Goal: Task Accomplishment & Management: Manage account settings

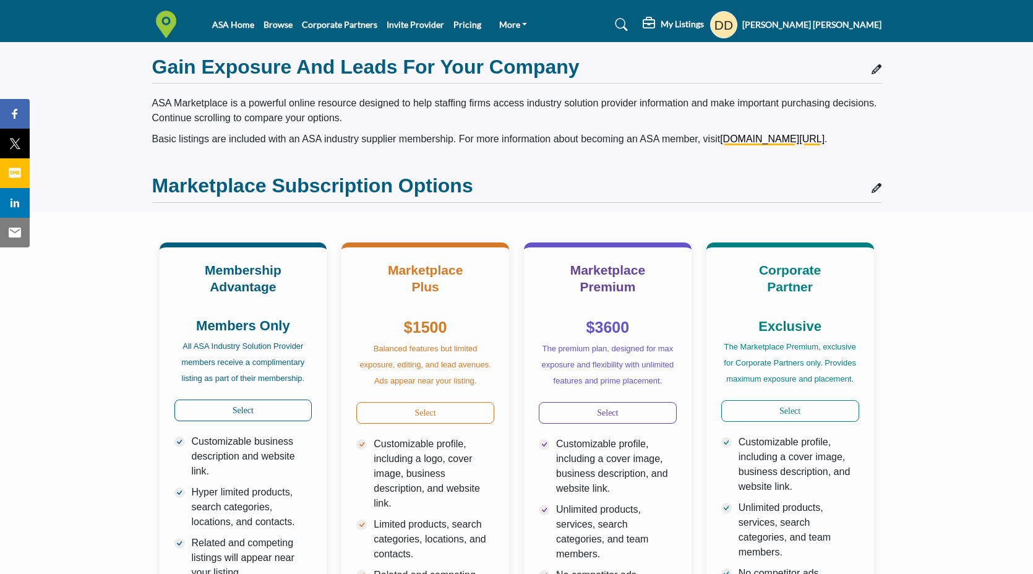
scroll to position [215, 0]
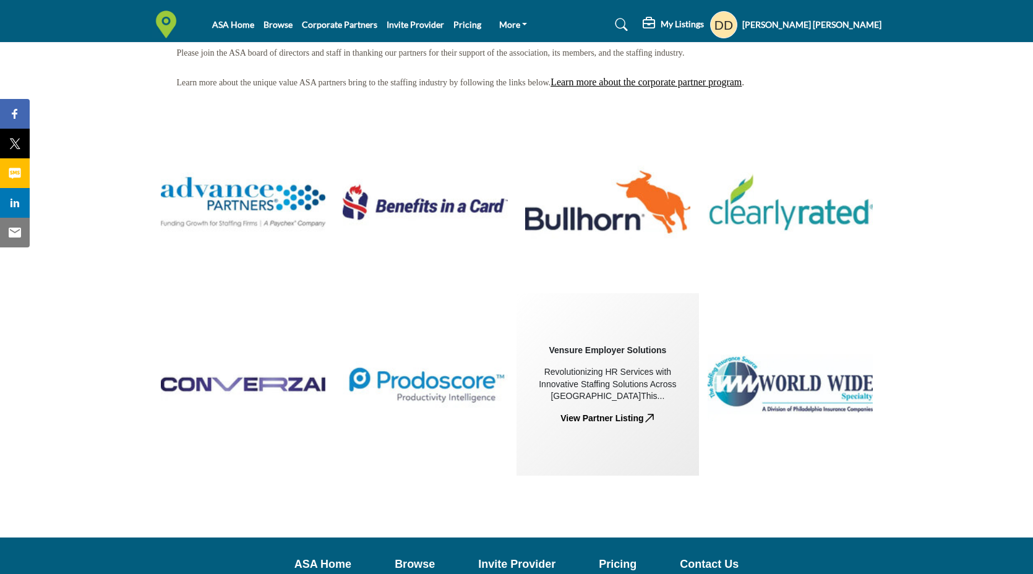
scroll to position [102, 0]
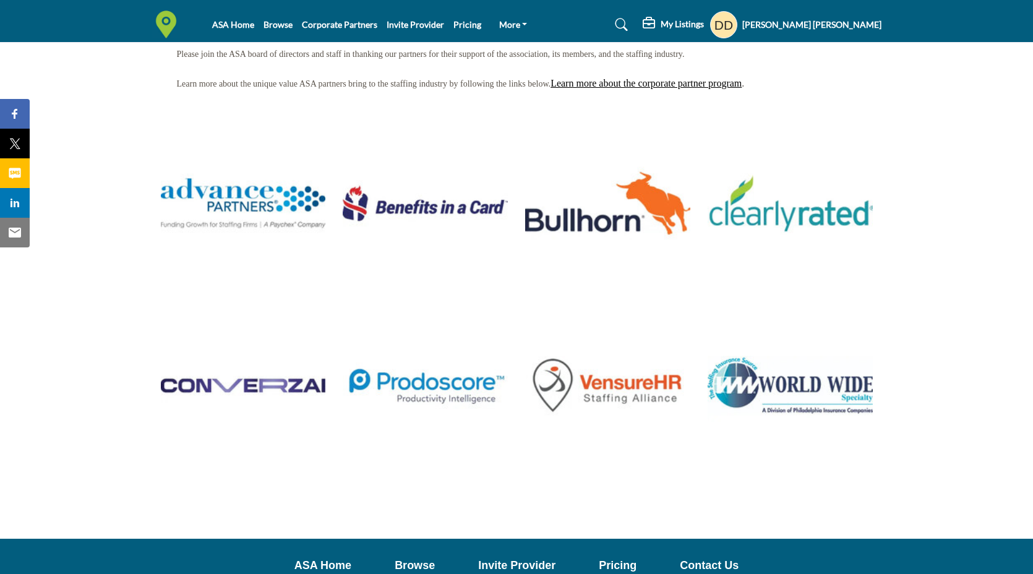
click at [628, 28] on icon at bounding box center [621, 25] width 12 height 12
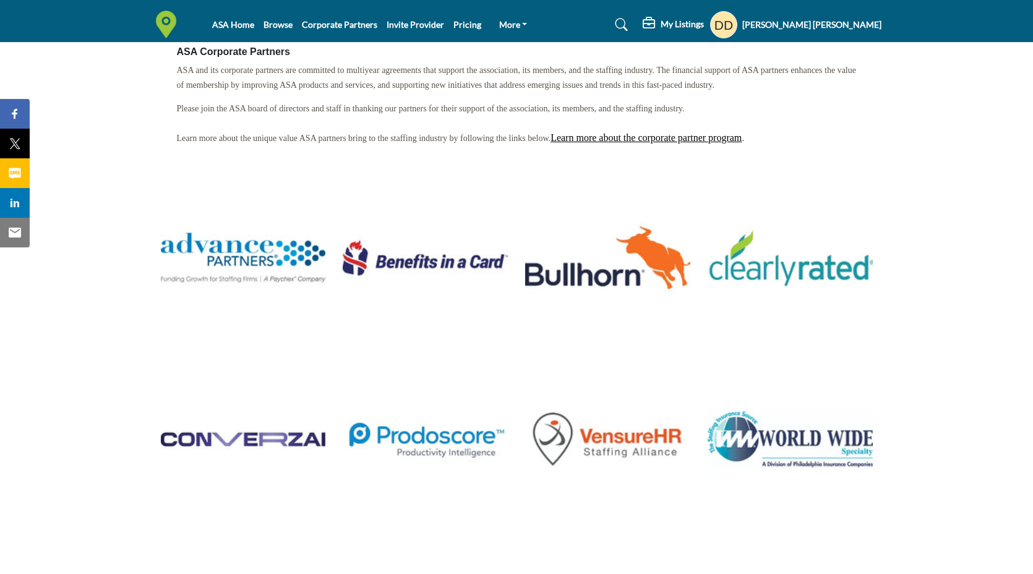
scroll to position [156, 0]
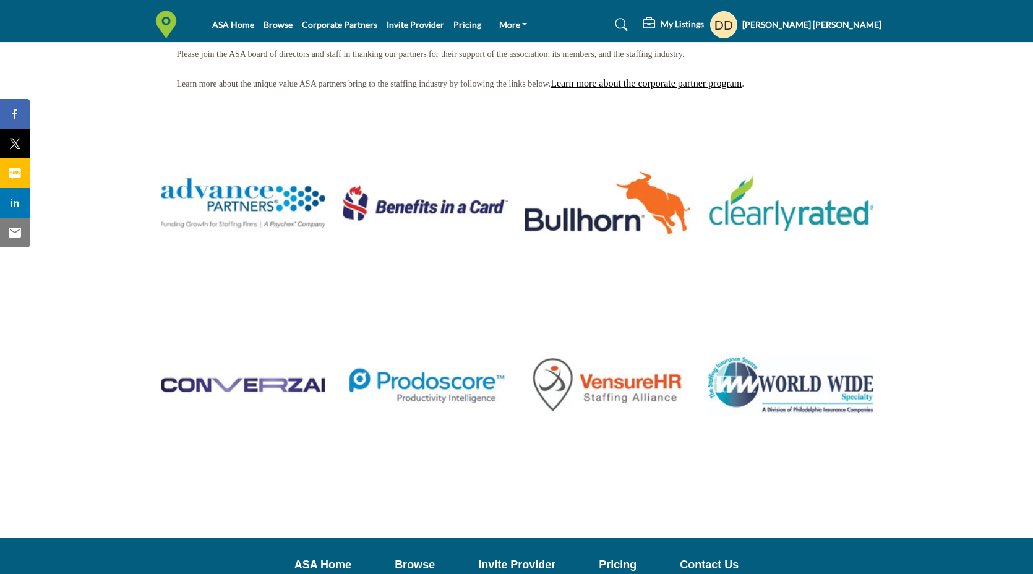
click at [628, 22] on icon at bounding box center [621, 25] width 12 height 12
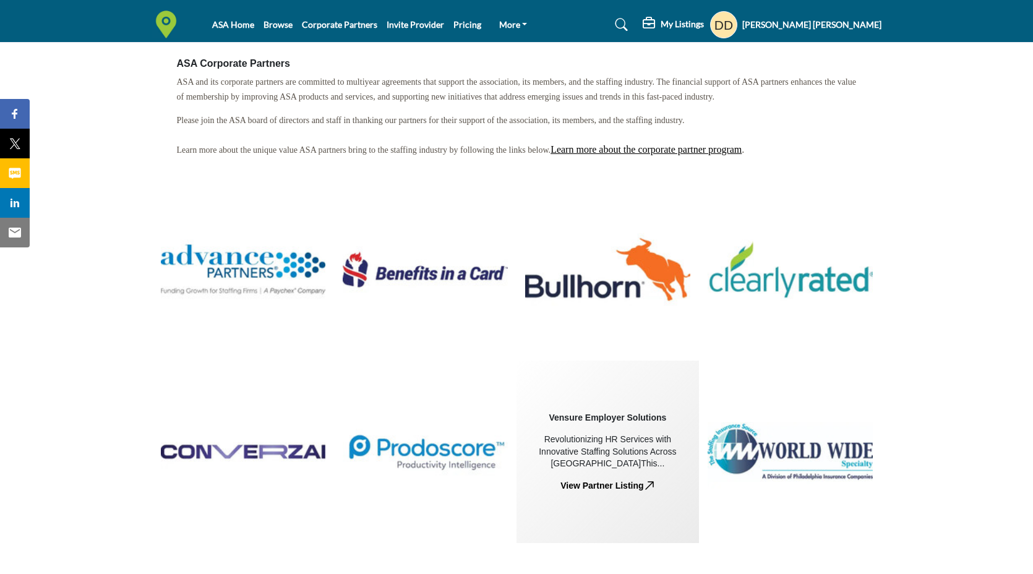
scroll to position [0, 0]
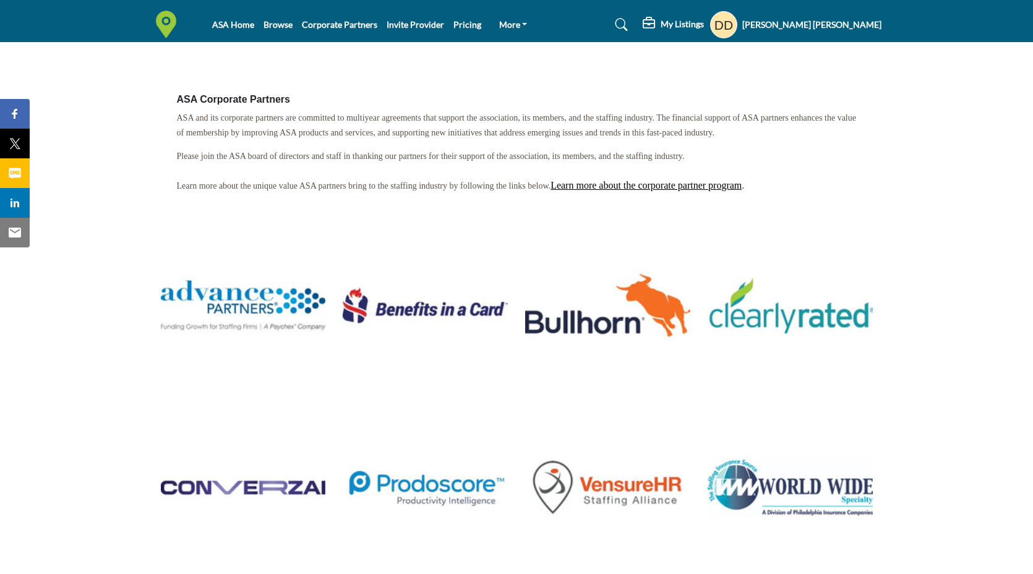
click at [628, 20] on icon at bounding box center [621, 25] width 12 height 12
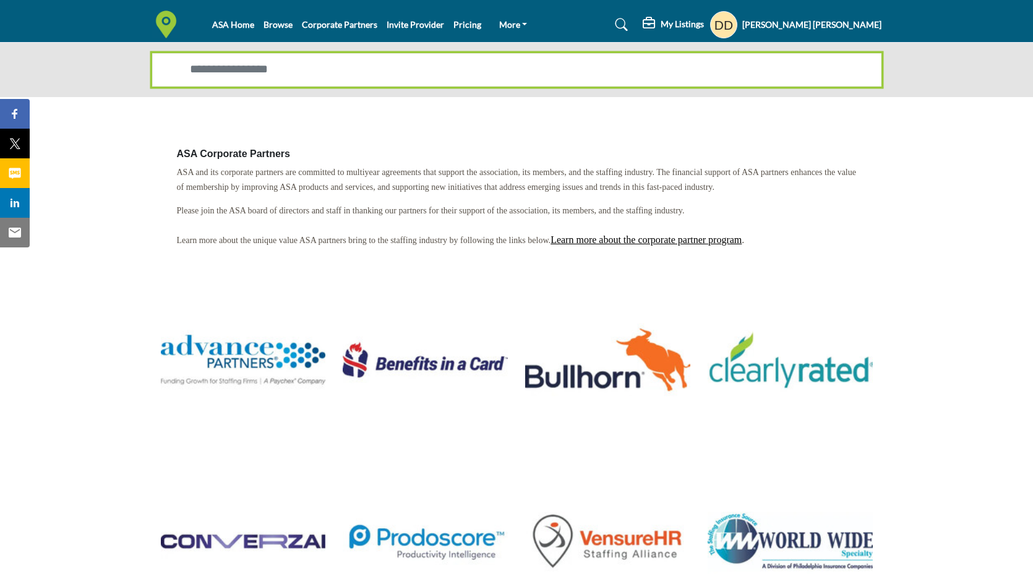
click at [376, 61] on input "Search Solutions" at bounding box center [516, 69] width 729 height 33
type input "*"
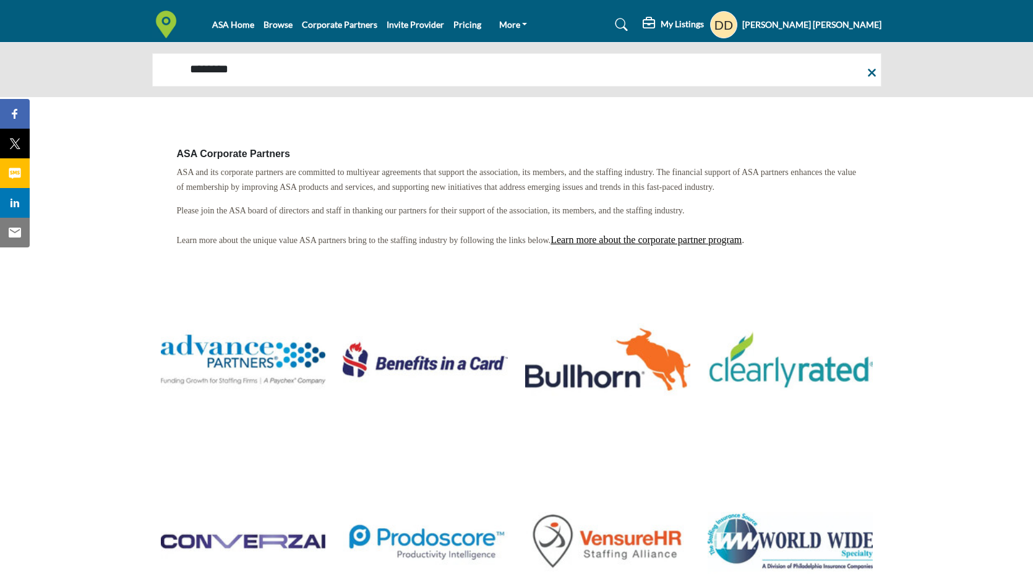
click at [1005, 317] on section "ASA Corporate Partners ASA and its corporate partners are committed to multiyea…" at bounding box center [516, 396] width 1033 height 598
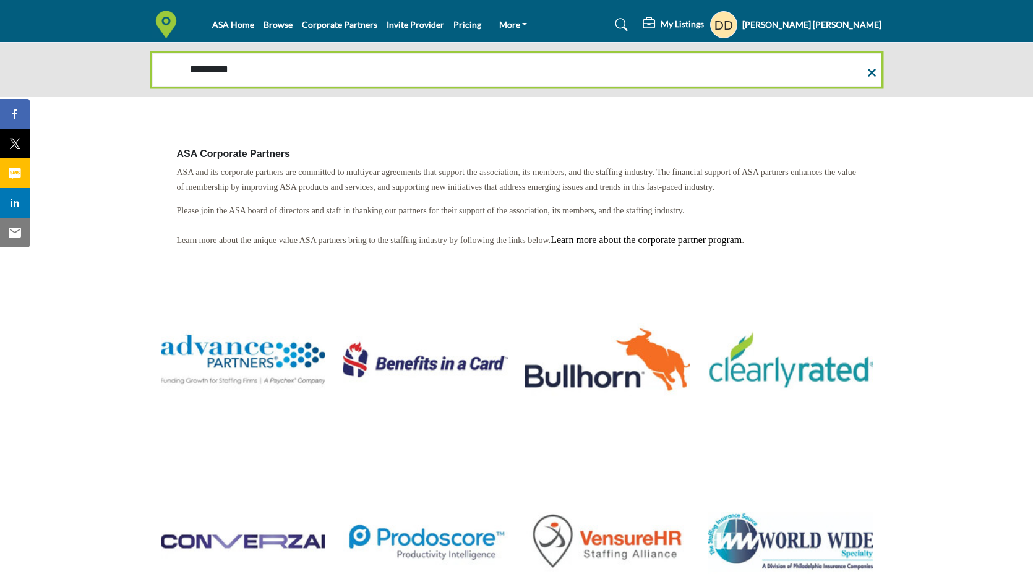
click at [249, 71] on input "********" at bounding box center [516, 69] width 729 height 33
type input "**********"
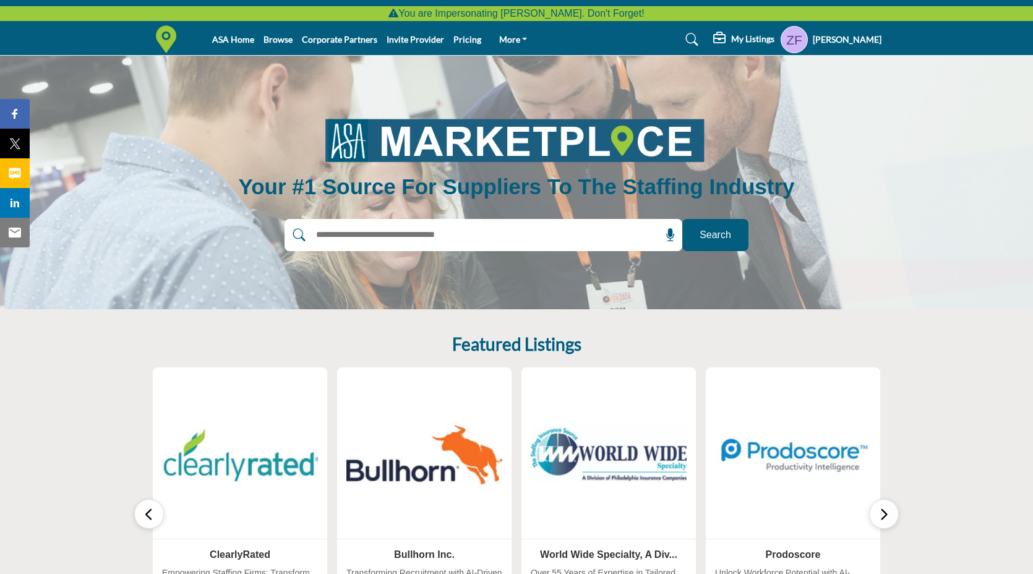
click at [757, 40] on h5 "My Listings" at bounding box center [752, 38] width 43 height 11
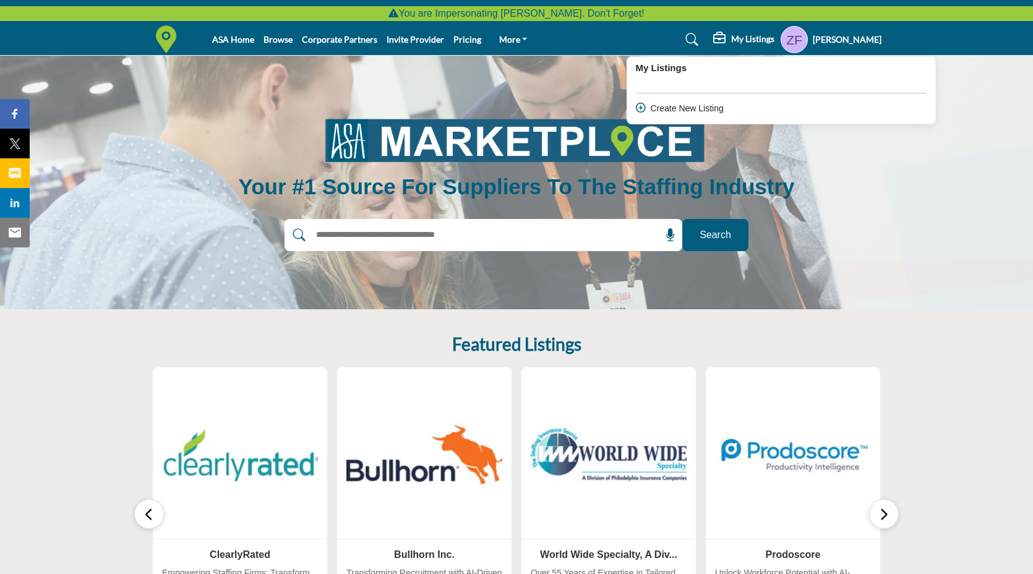
click at [834, 40] on h5 "Zita Flaherty" at bounding box center [847, 39] width 69 height 12
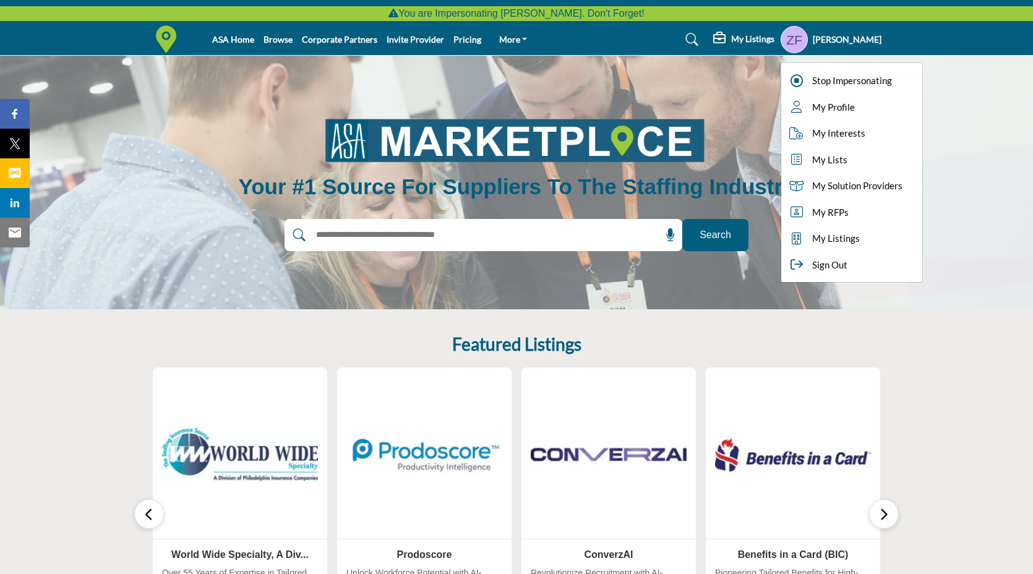
click at [380, 239] on input "text" at bounding box center [456, 235] width 295 height 19
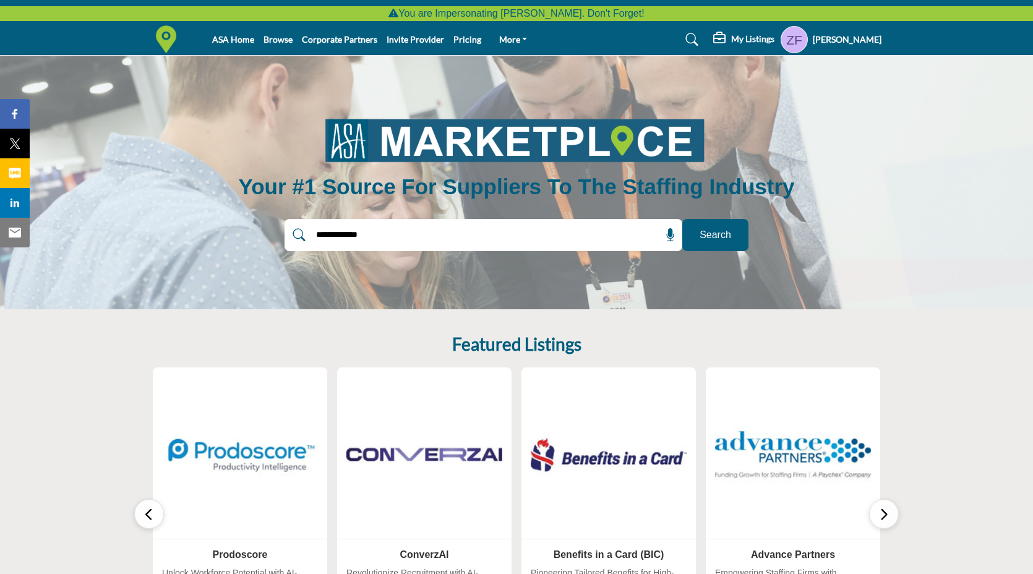
type input "**********"
click at [682, 219] on button "Search" at bounding box center [715, 235] width 66 height 32
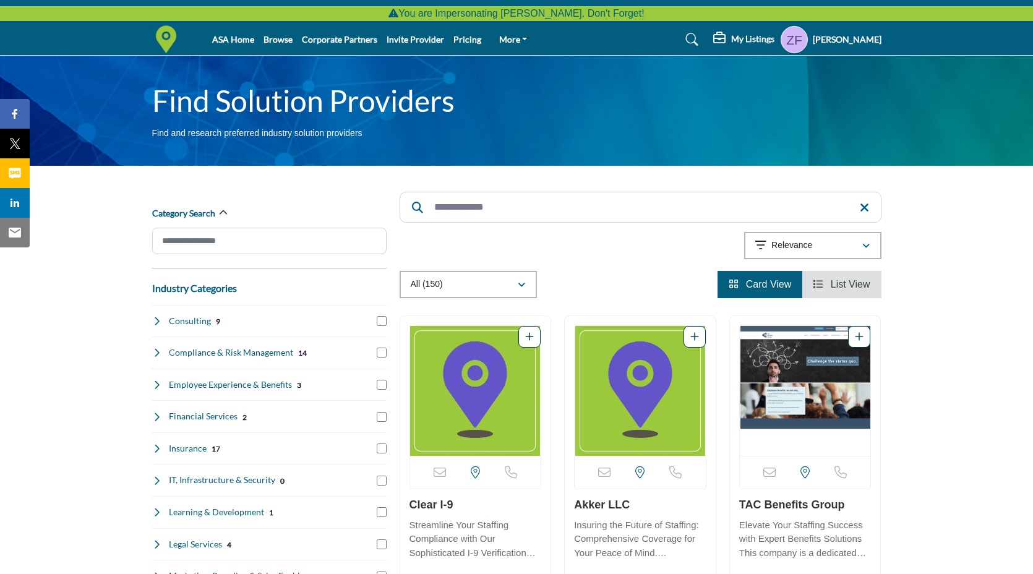
click at [464, 209] on input "**********" at bounding box center [640, 207] width 482 height 31
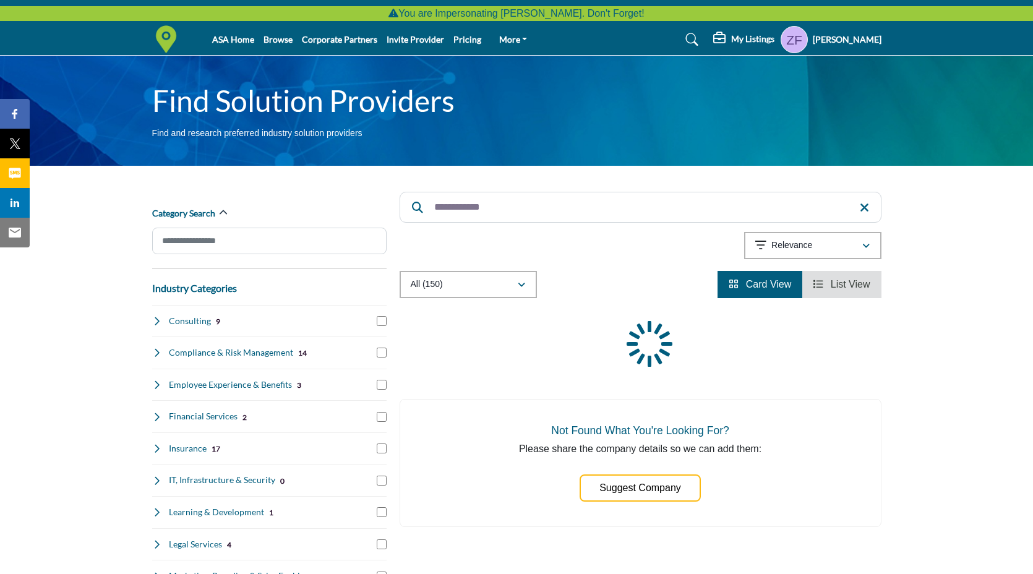
type input "**********"
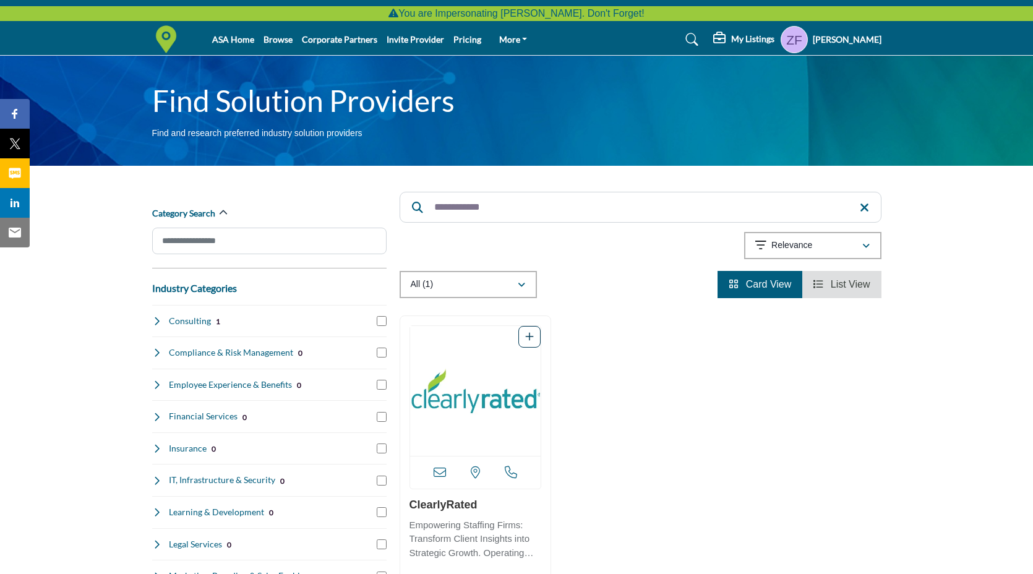
click at [483, 397] on img "Open Listing in new tab" at bounding box center [475, 391] width 131 height 130
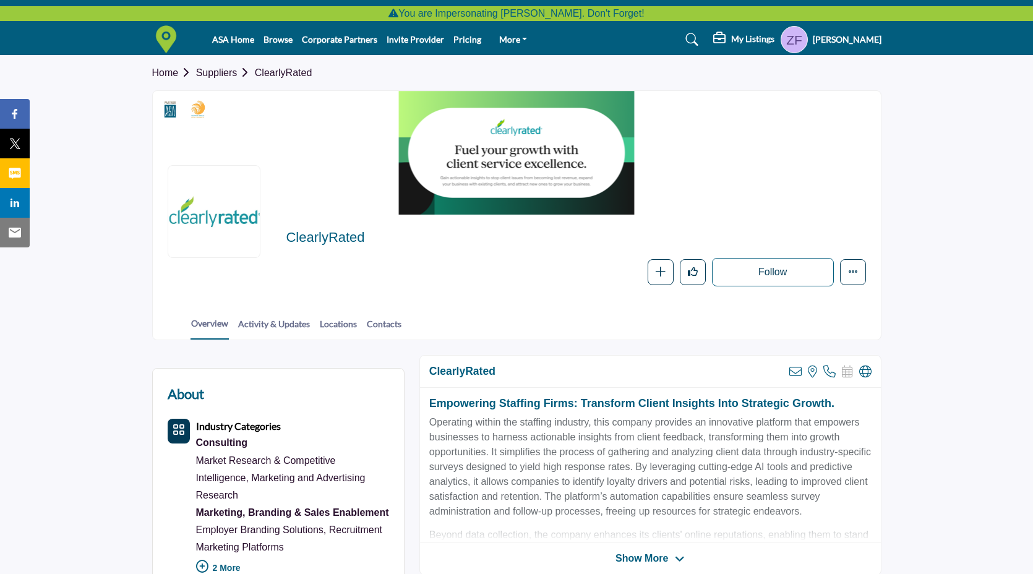
click at [212, 75] on link "Suppliers" at bounding box center [225, 72] width 59 height 11
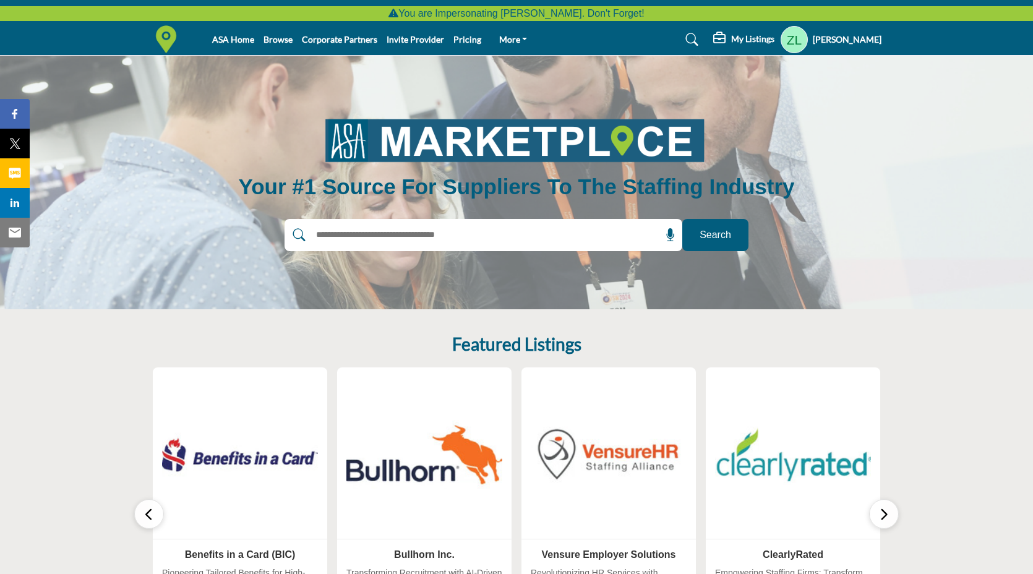
click at [769, 38] on h5 "My Listings" at bounding box center [752, 38] width 43 height 11
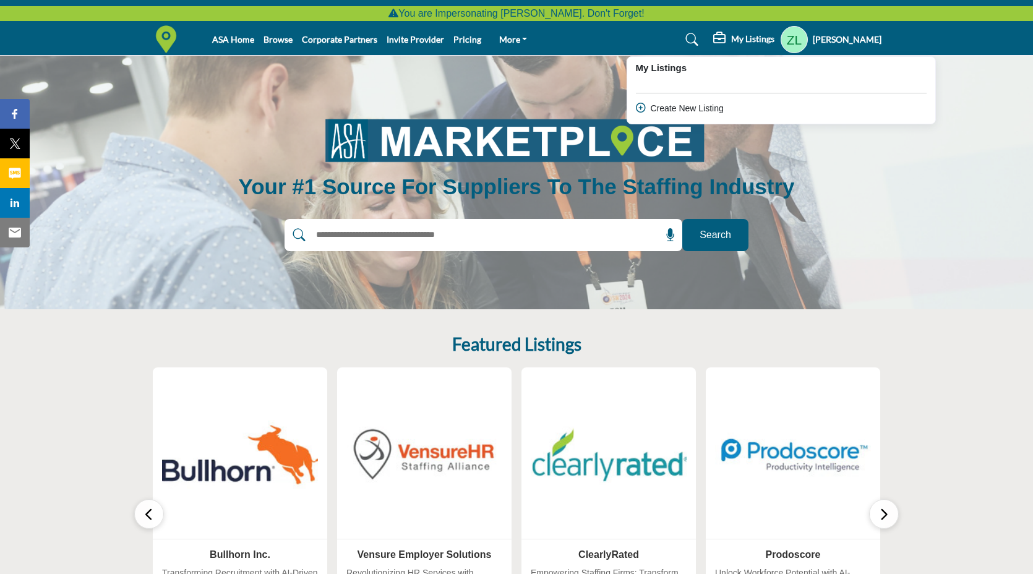
click at [670, 40] on div "My Listings My Listings" at bounding box center [740, 39] width 279 height 27
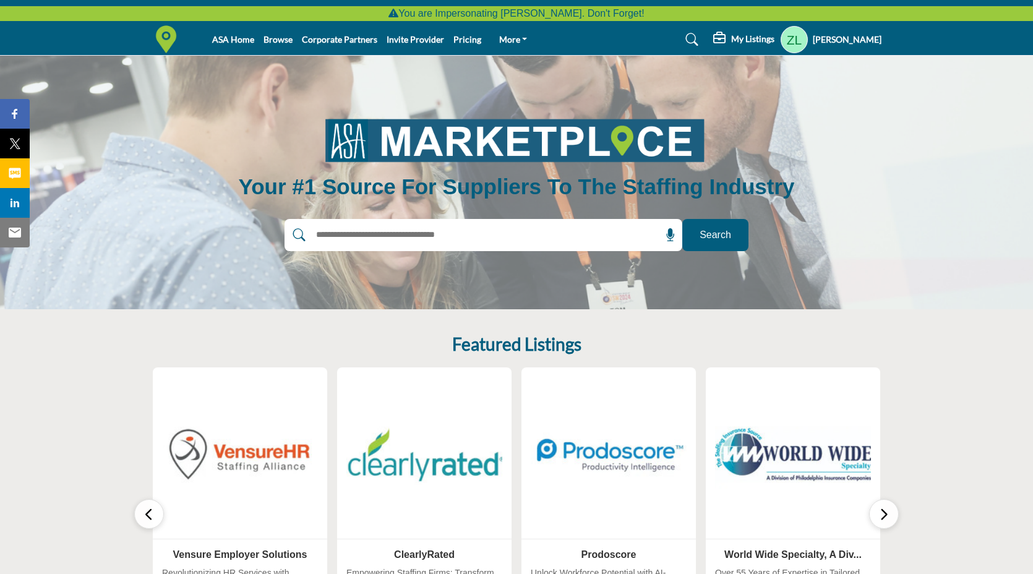
click at [832, 39] on h5 "[PERSON_NAME]" at bounding box center [847, 39] width 69 height 12
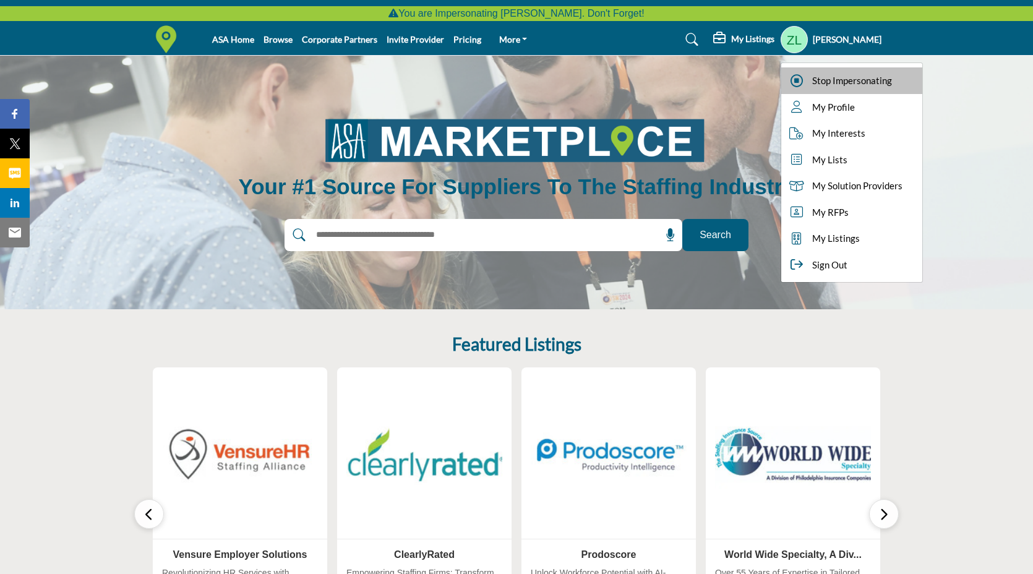
click at [841, 83] on span "Stop Impersonating" at bounding box center [852, 81] width 80 height 14
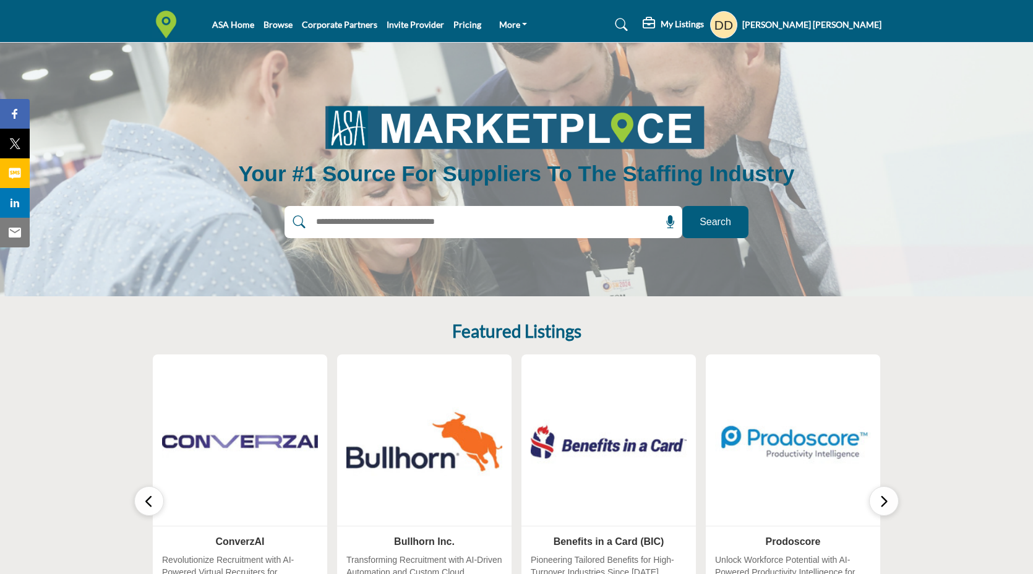
click at [628, 22] on icon at bounding box center [621, 25] width 12 height 12
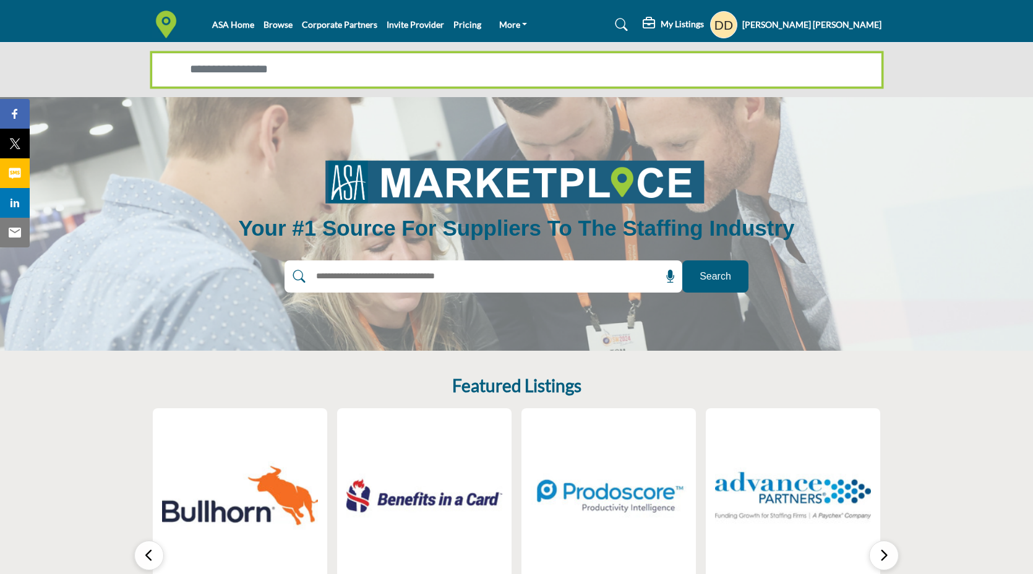
click at [385, 74] on input "Search Solutions" at bounding box center [516, 69] width 729 height 33
type input "*********"
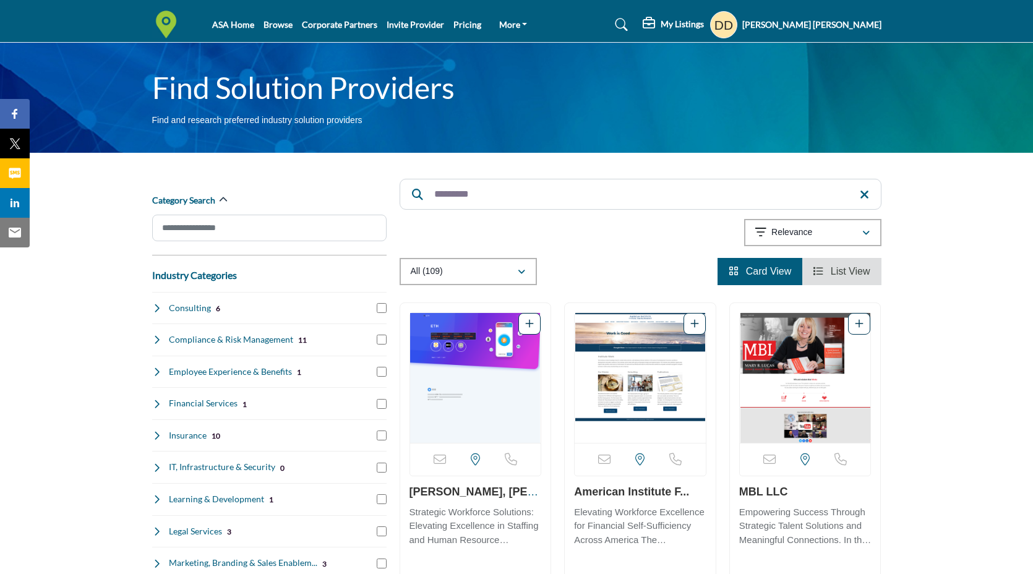
click at [454, 200] on input "*********" at bounding box center [640, 194] width 482 height 31
type input "********"
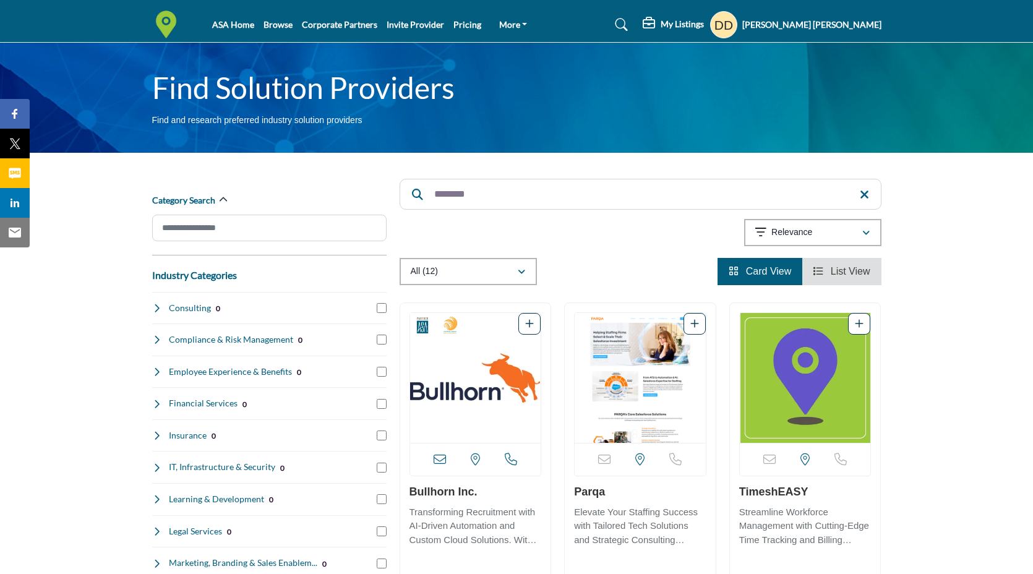
click at [469, 391] on img "Open Listing in new tab" at bounding box center [475, 378] width 131 height 130
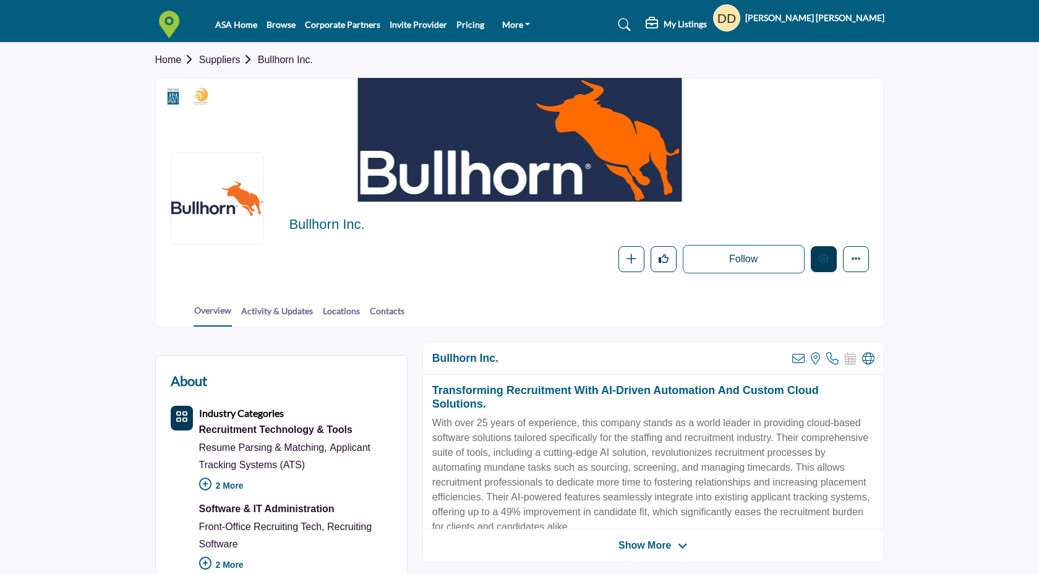
click at [824, 255] on icon "Edit company" at bounding box center [824, 259] width 10 height 10
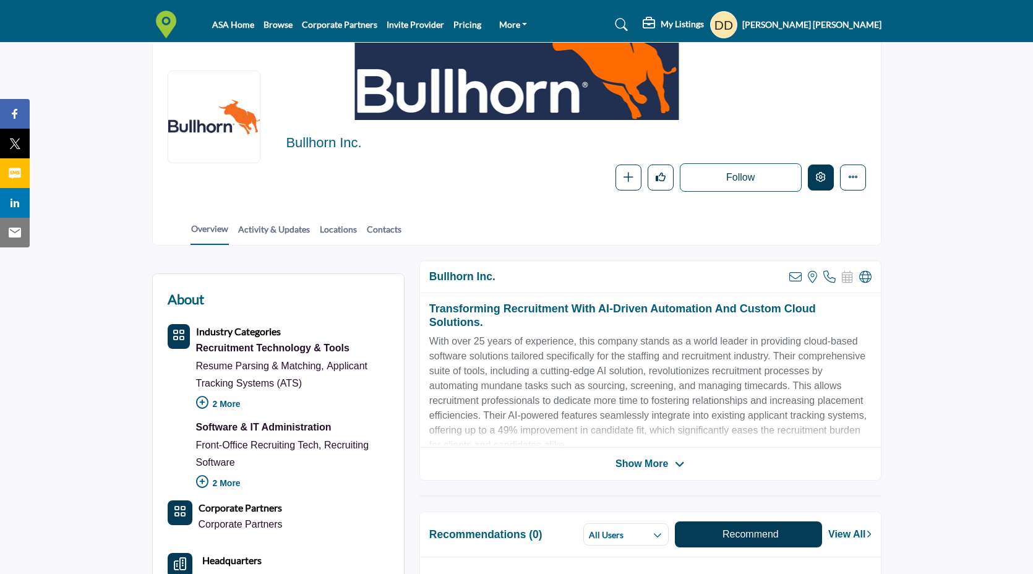
scroll to position [93, 0]
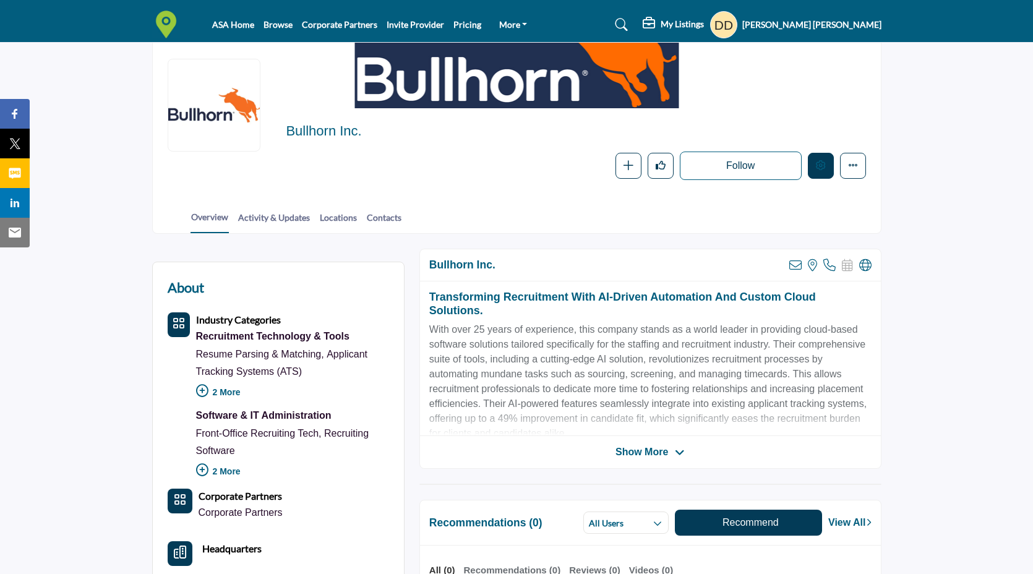
click at [816, 169] on icon "Edit company" at bounding box center [821, 165] width 10 height 10
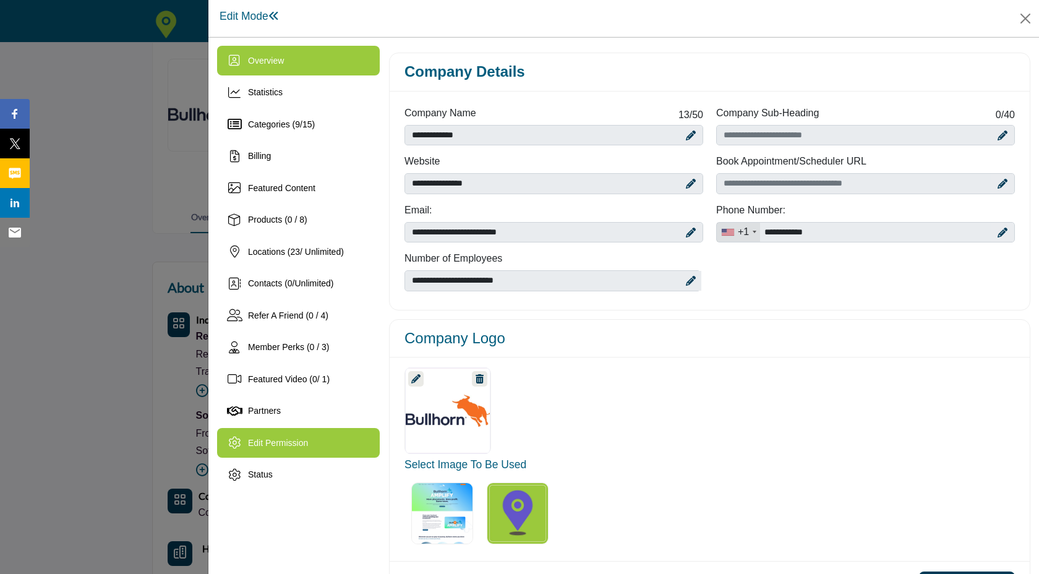
click at [304, 437] on div "Edit Permission" at bounding box center [278, 443] width 60 height 13
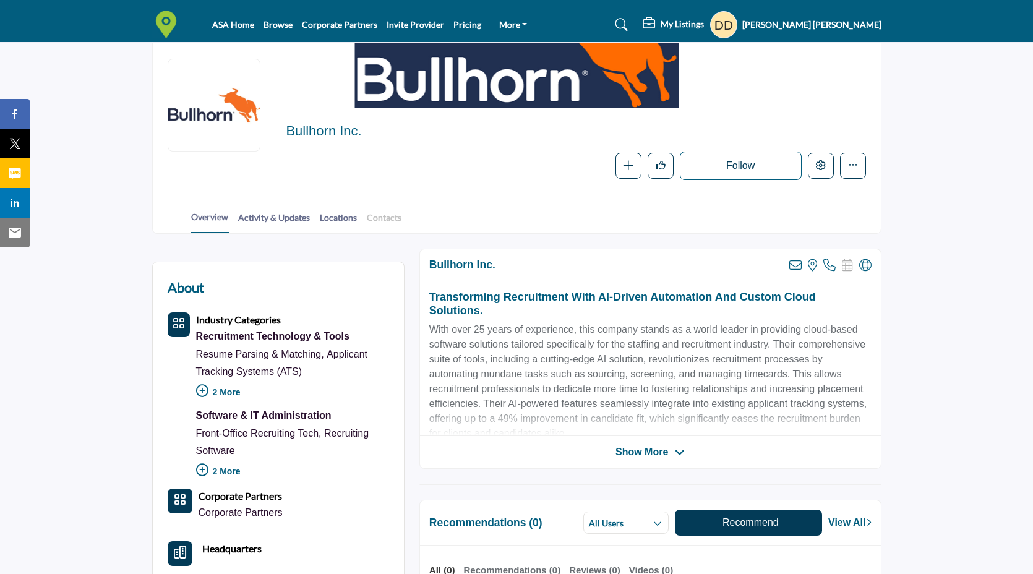
click at [383, 221] on link "Contacts" at bounding box center [384, 222] width 36 height 22
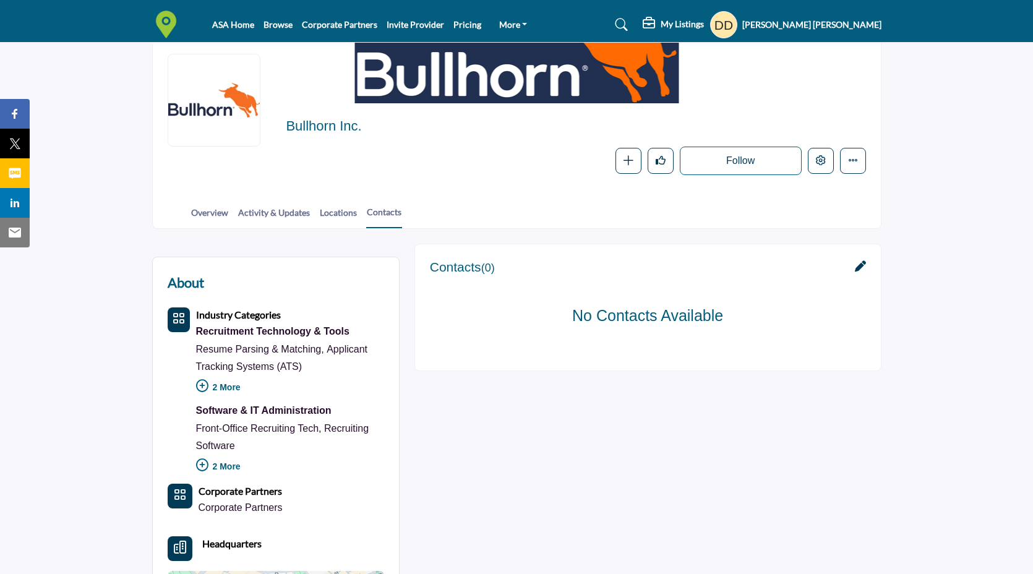
scroll to position [82, 0]
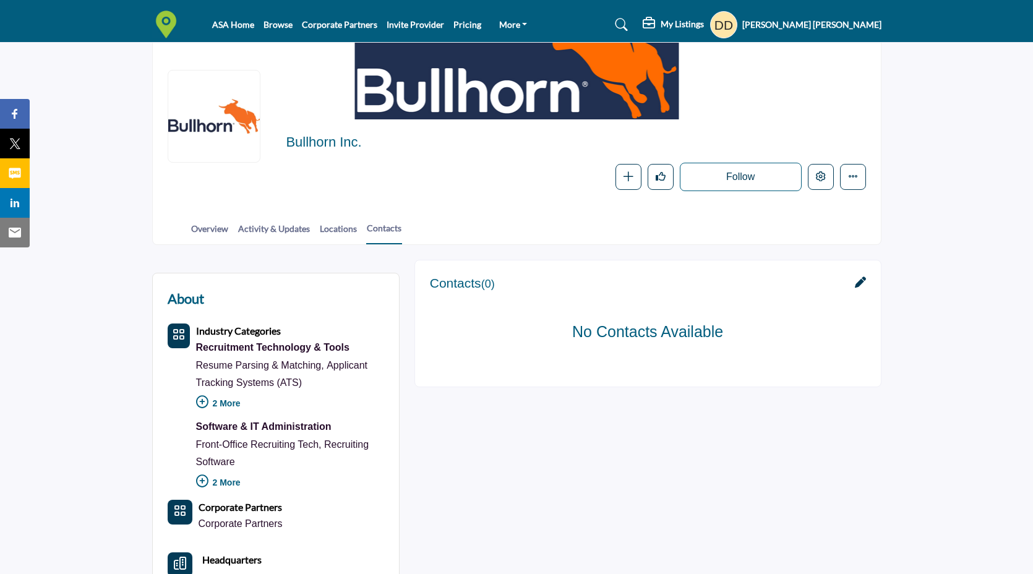
click at [855, 288] on link at bounding box center [860, 283] width 11 height 15
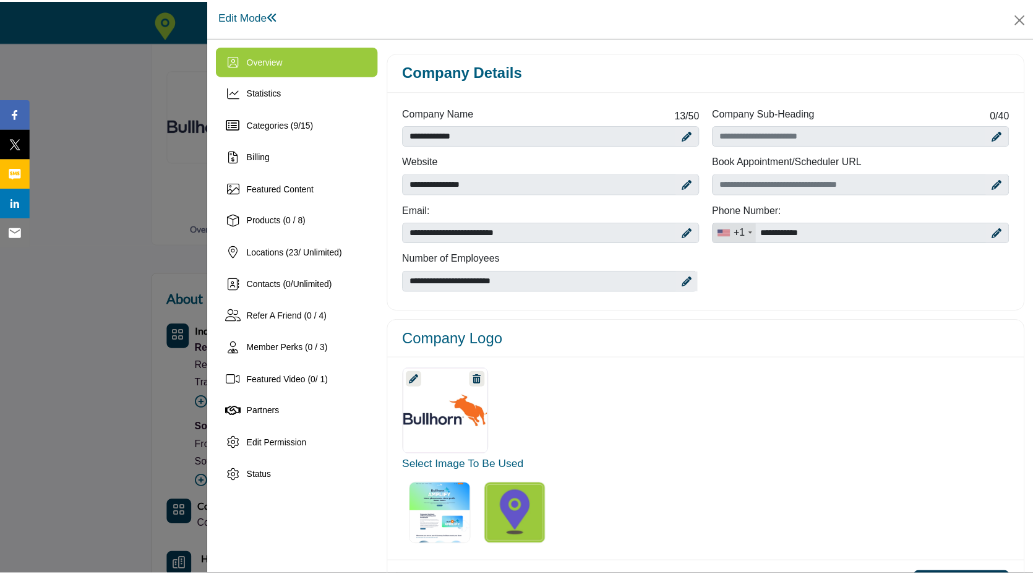
scroll to position [82, 0]
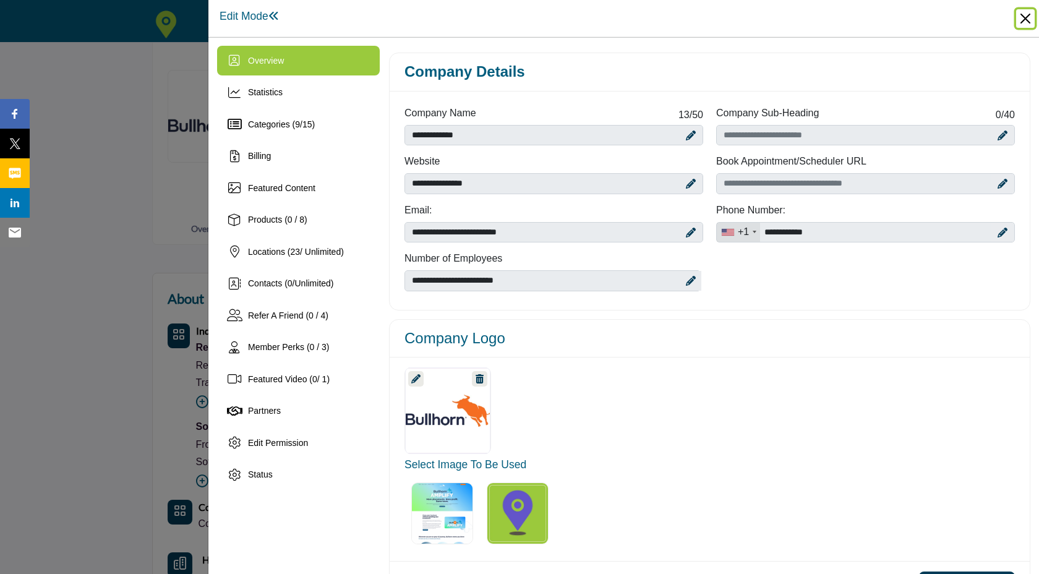
click at [1025, 25] on button "Close" at bounding box center [1025, 18] width 19 height 19
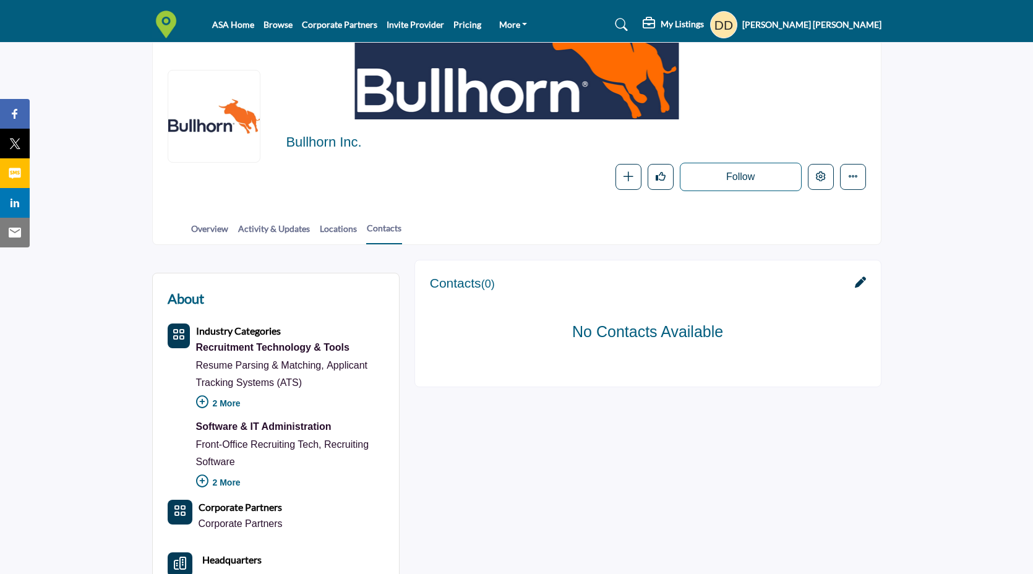
scroll to position [106, 0]
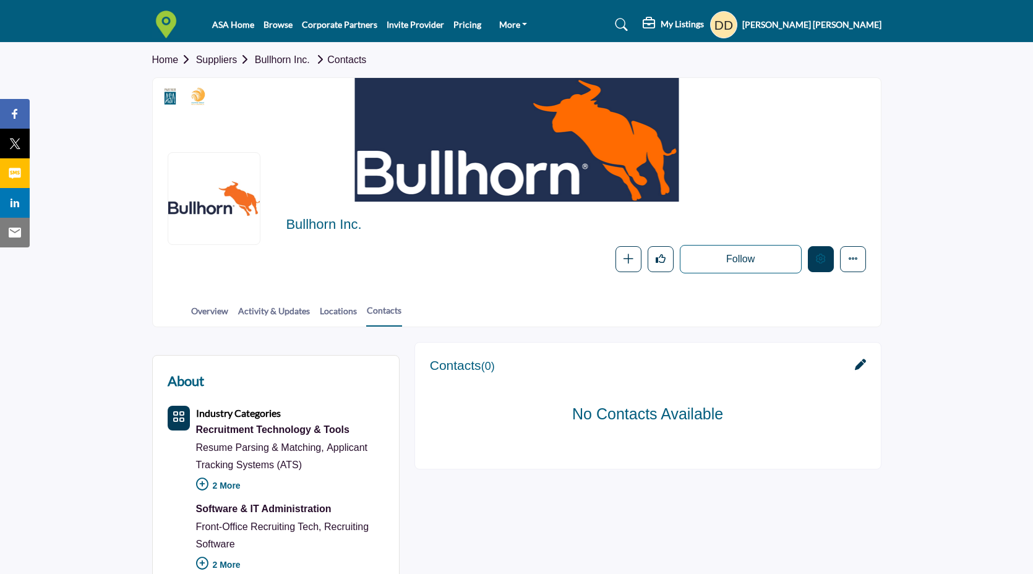
click at [817, 255] on icon "Edit company" at bounding box center [821, 259] width 10 height 10
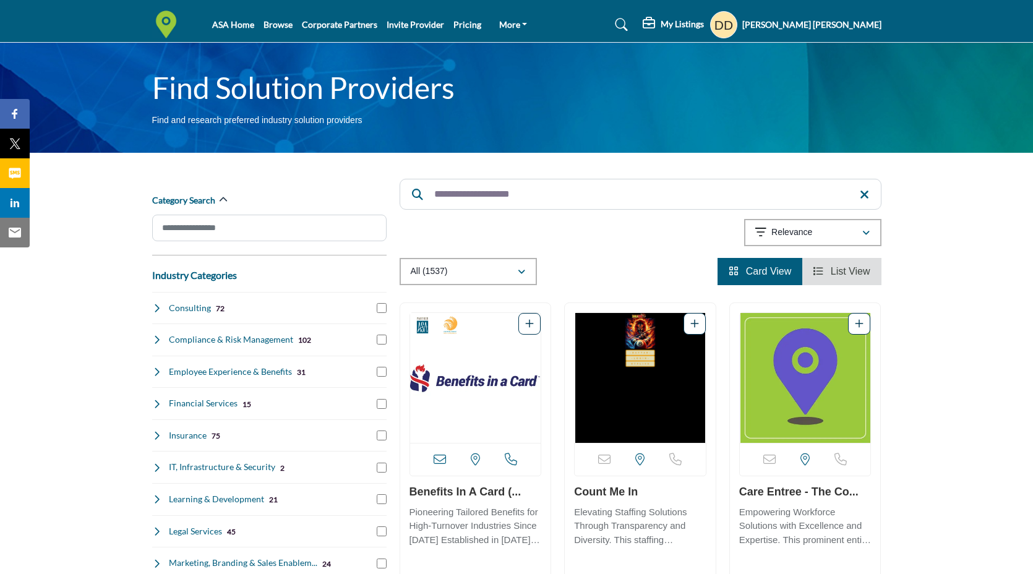
click at [461, 422] on img "Open Listing in new tab" at bounding box center [475, 378] width 131 height 130
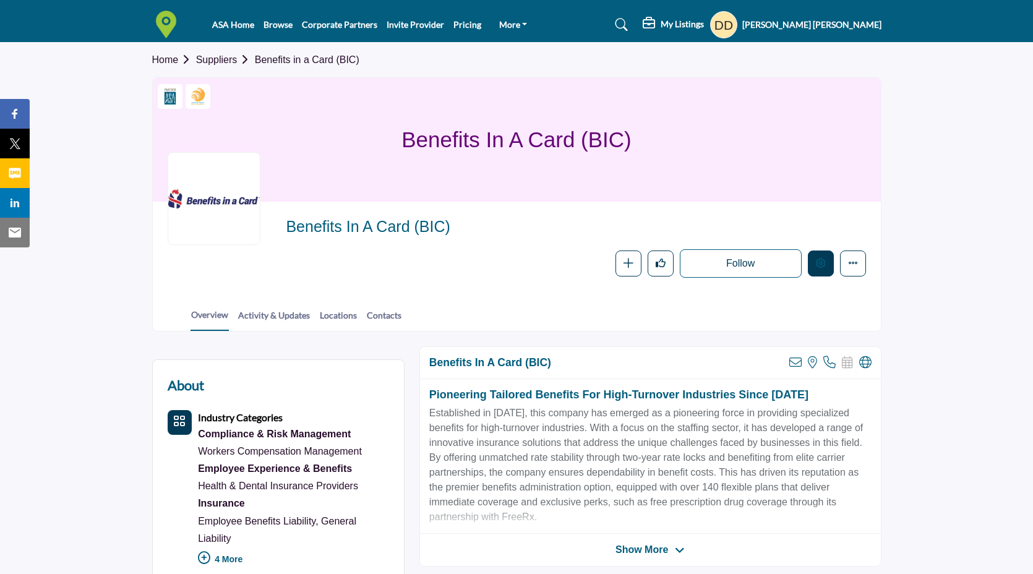
click at [822, 267] on icon "Edit company" at bounding box center [821, 263] width 10 height 10
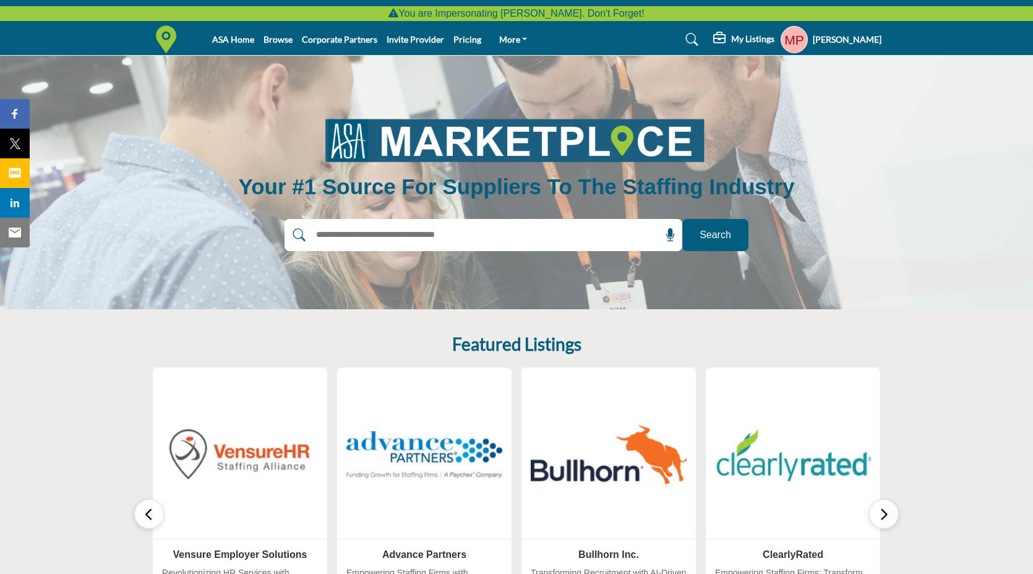
click at [777, 56] on body "You are Impersonating Melissa Phan. Don't Forget! ASA Home Browse Corporate Par…" at bounding box center [516, 552] width 1033 height 1104
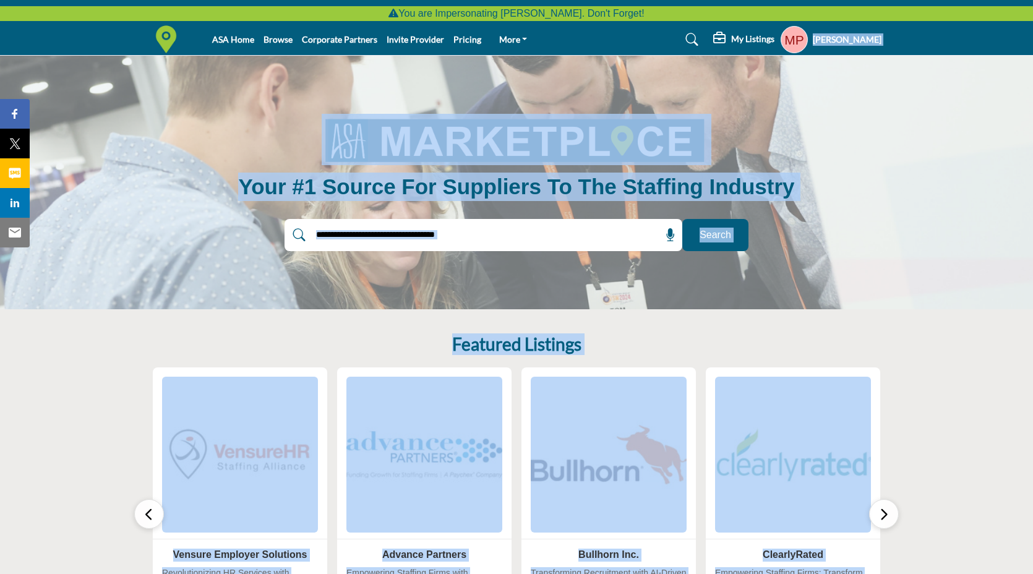
click at [796, 41] on profile-featured-6638b3ee-15e0-45eb-94d3-118d650836dd "Show hide supplier dropdown" at bounding box center [793, 39] width 27 height 27
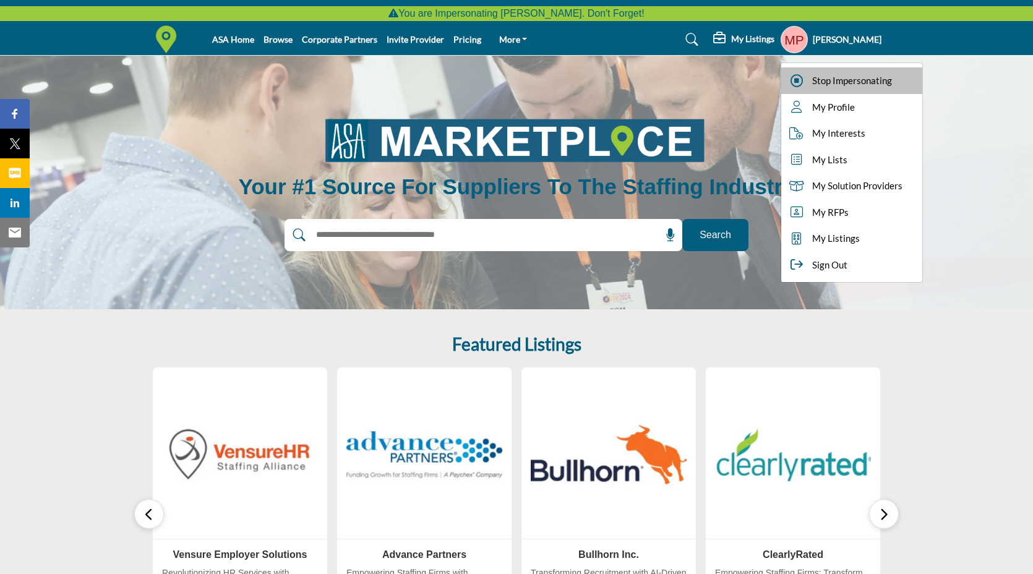
click at [809, 83] on div "Stop Impersonating" at bounding box center [851, 80] width 141 height 27
click at [0, 0] on div at bounding box center [0, 0] width 0 height 0
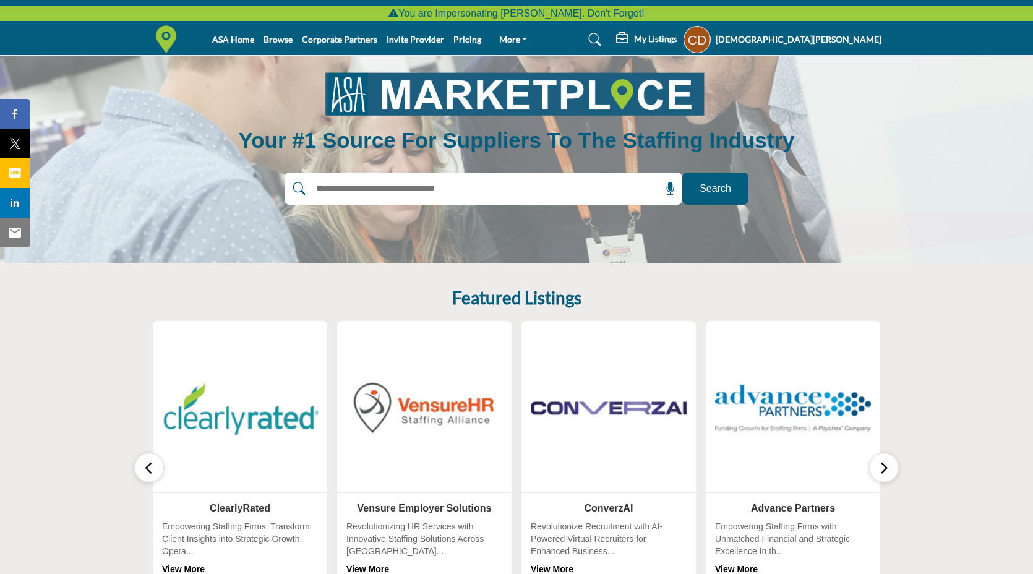
scroll to position [211, 0]
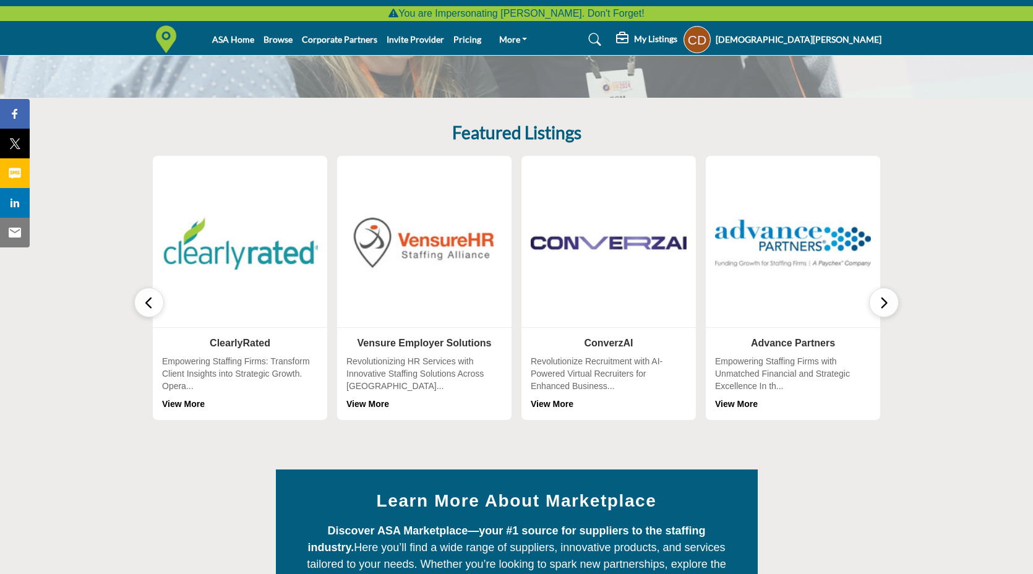
click at [885, 302] on icon "button" at bounding box center [884, 302] width 10 height 15
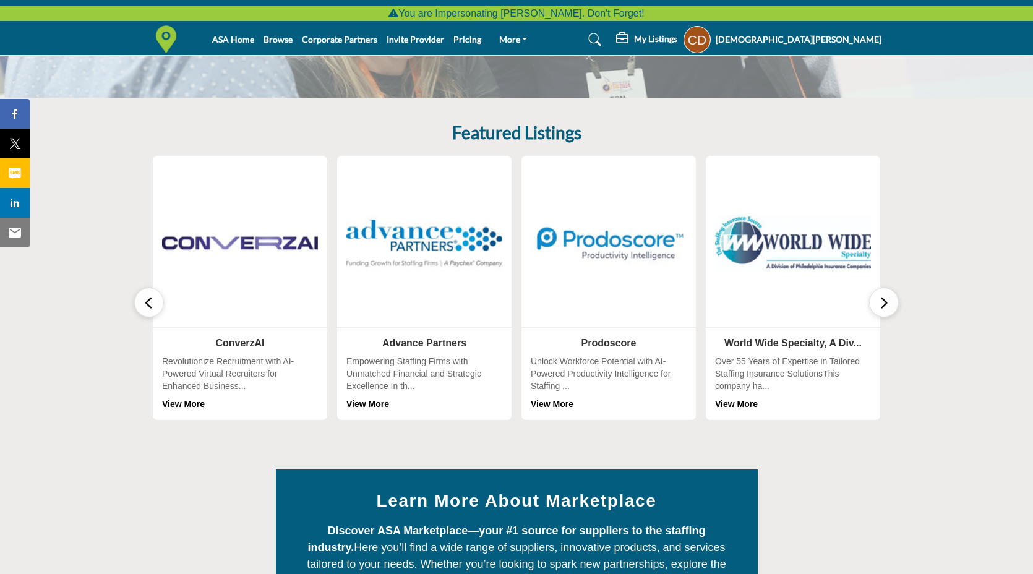
click at [885, 302] on icon "button" at bounding box center [884, 302] width 10 height 15
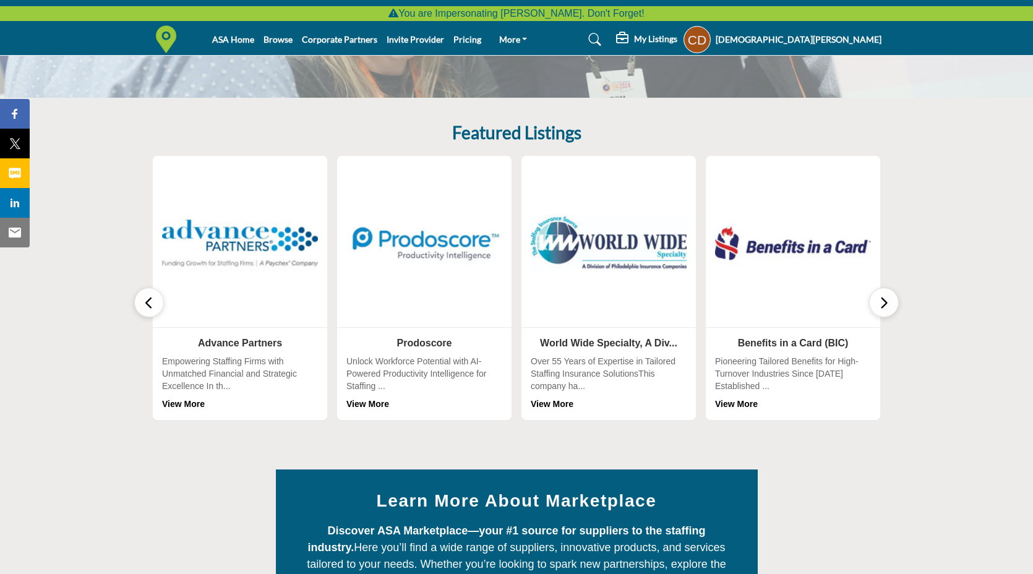
click at [885, 302] on icon "button" at bounding box center [884, 302] width 10 height 15
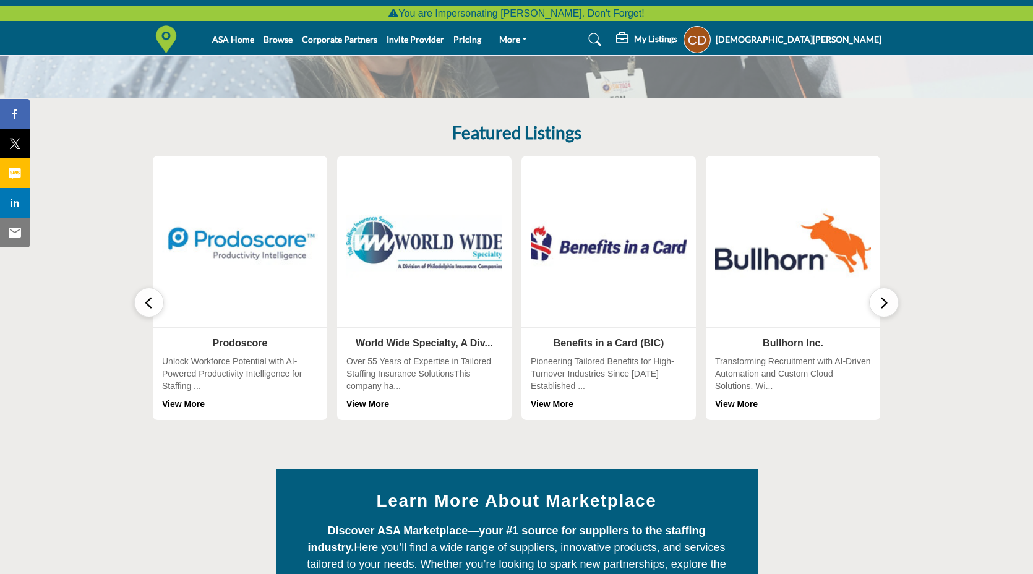
click at [580, 240] on img at bounding box center [609, 243] width 164 height 164
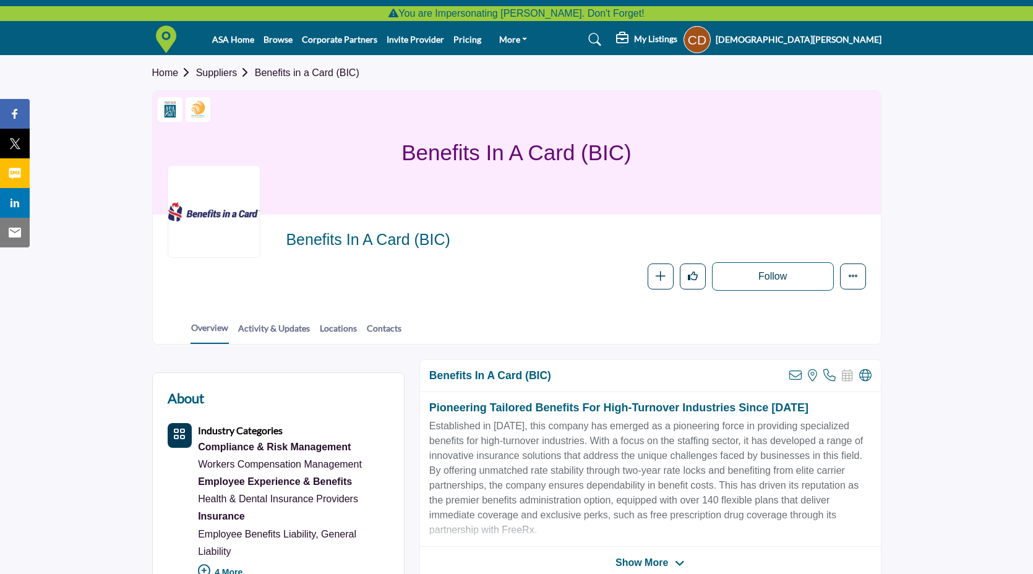
click at [835, 38] on h5 "[DEMOGRAPHIC_DATA][PERSON_NAME]" at bounding box center [798, 39] width 166 height 12
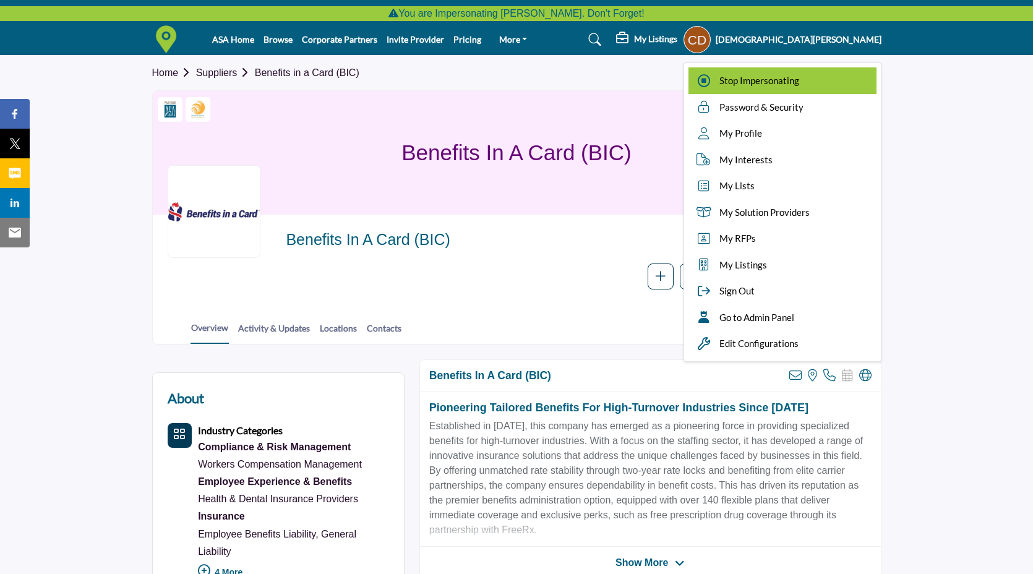
click at [827, 90] on div "Stop Impersonating" at bounding box center [782, 80] width 188 height 27
click at [0, 0] on div at bounding box center [0, 0] width 0 height 0
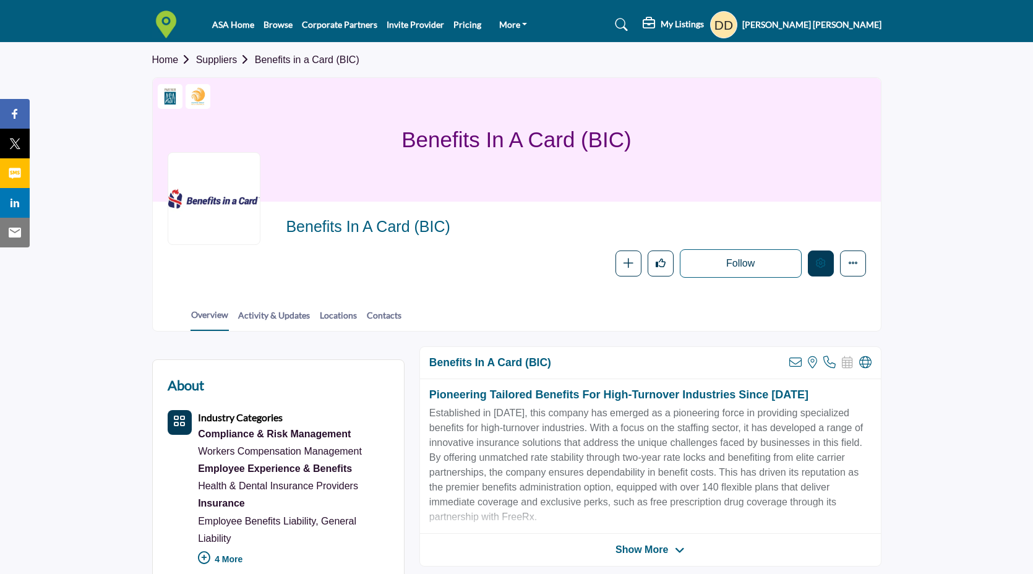
click at [816, 262] on icon "Edit company" at bounding box center [821, 263] width 10 height 10
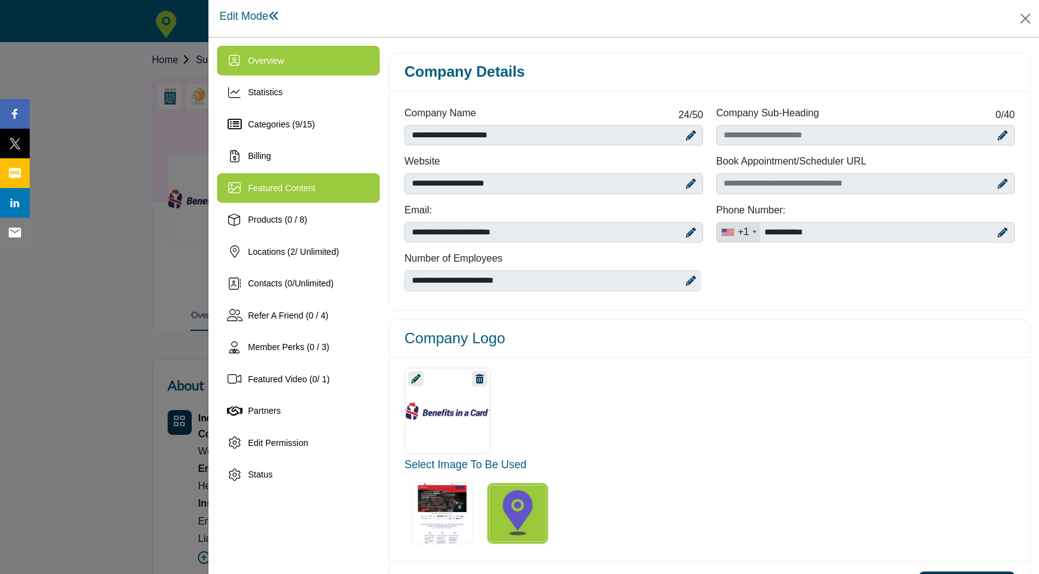
click at [307, 199] on div "Featured Content" at bounding box center [298, 188] width 163 height 30
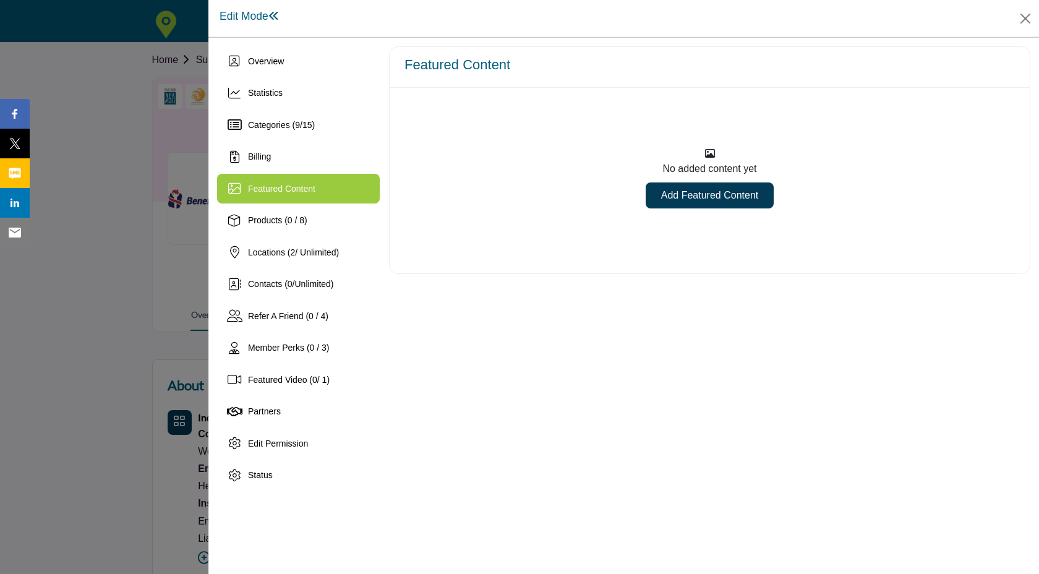
drag, startPoint x: 686, startPoint y: 200, endPoint x: 444, endPoint y: 169, distance: 243.7
click at [685, 200] on link "Add Featured Content" at bounding box center [710, 195] width 128 height 26
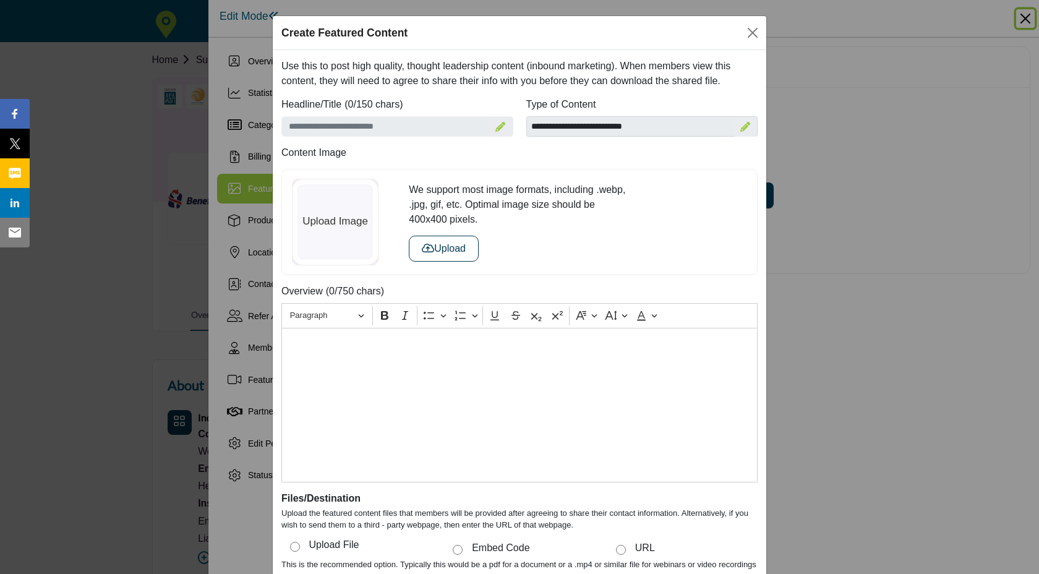
scroll to position [20, 0]
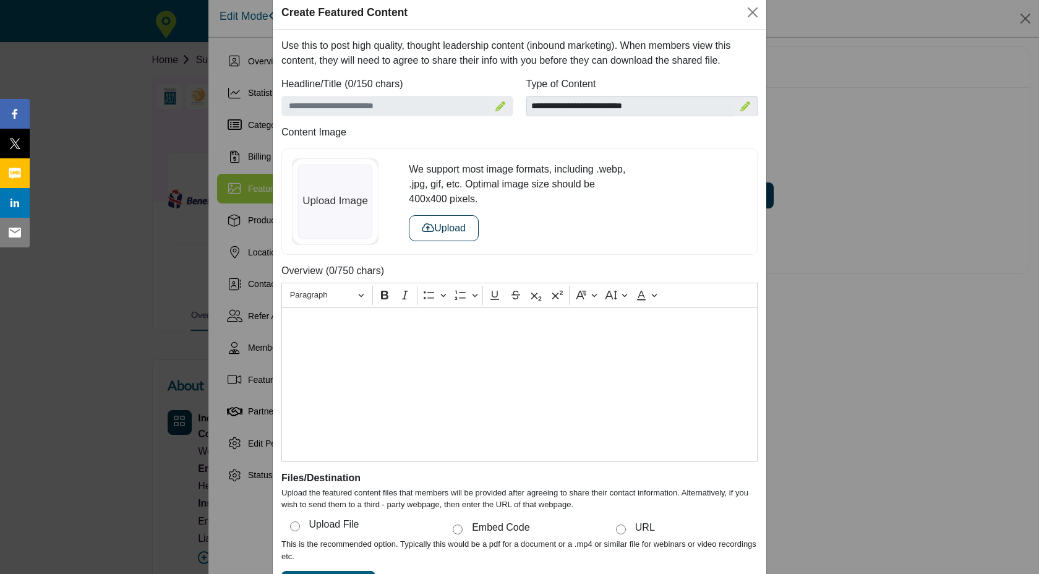
click at [375, 370] on div "Editor editing area: main" at bounding box center [519, 384] width 476 height 155
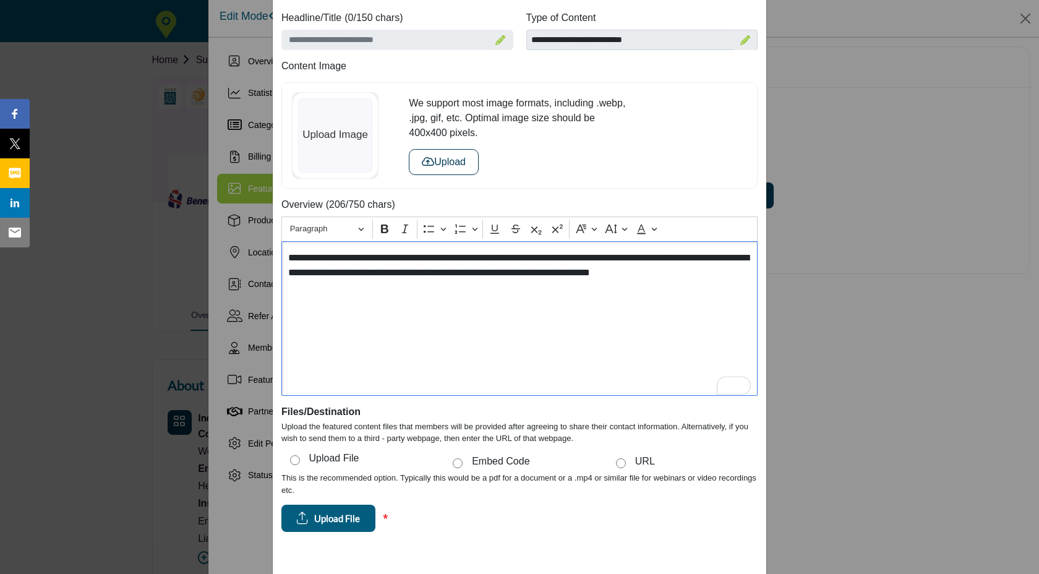
scroll to position [0, 0]
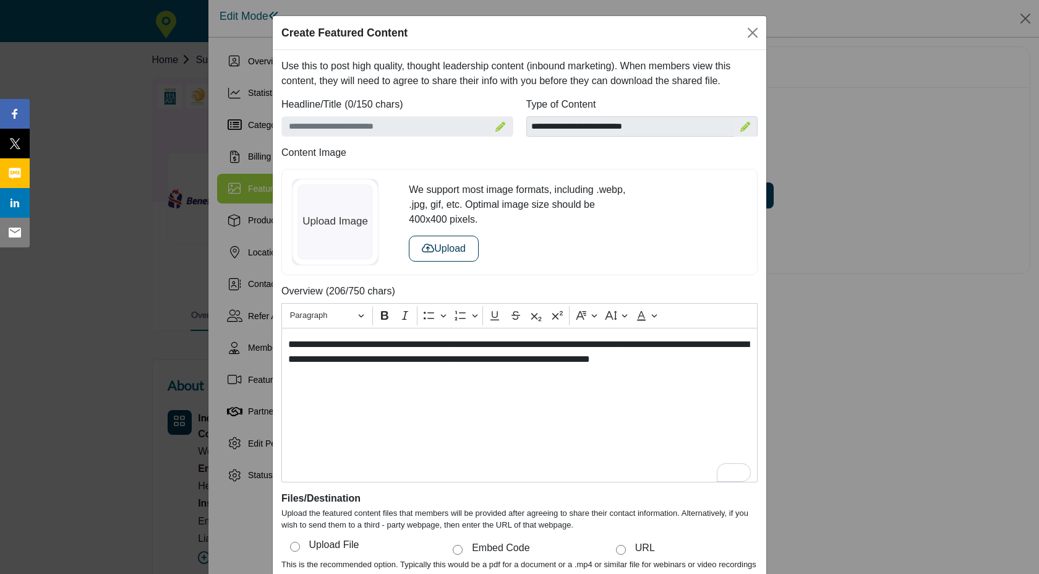
click at [735, 124] on div at bounding box center [745, 127] width 22 height 20
click at [678, 122] on select "**********" at bounding box center [642, 126] width 232 height 21
select select "********"
click at [526, 116] on select "**********" at bounding box center [642, 126] width 232 height 21
click at [500, 127] on icon at bounding box center [500, 127] width 10 height 10
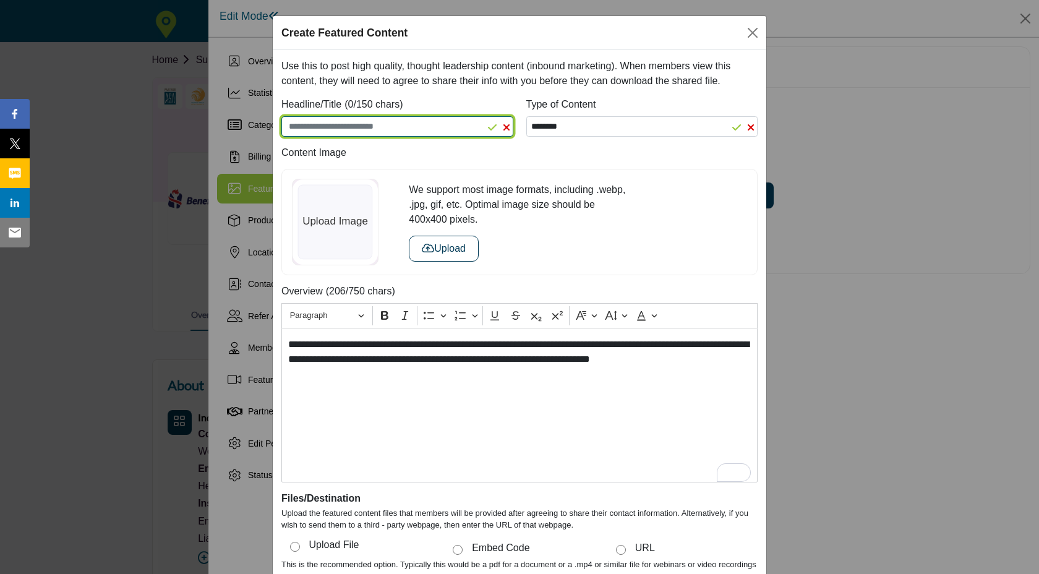
click at [441, 124] on input "Enter a compelling headline" at bounding box center [397, 126] width 232 height 21
paste input "**********"
type input "**********"
click at [488, 127] on icon at bounding box center [492, 127] width 9 height 10
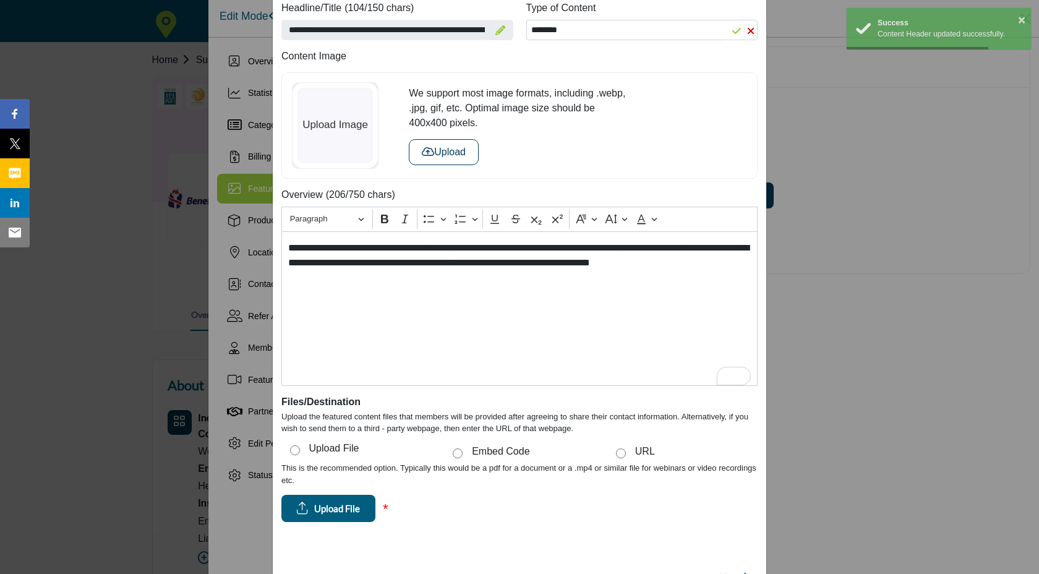
scroll to position [153, 0]
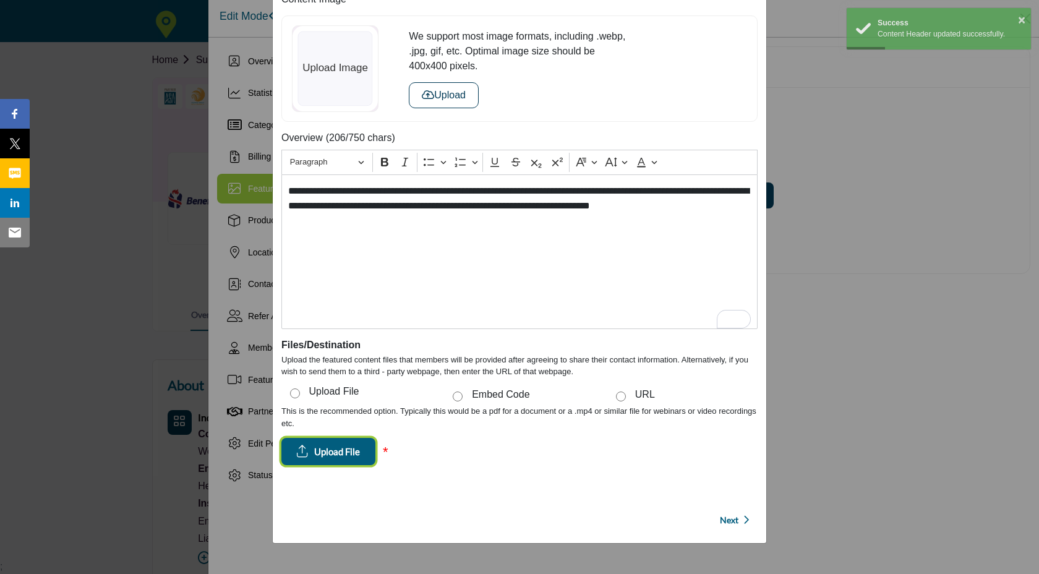
click at [329, 449] on span "Upload File" at bounding box center [337, 452] width 46 height 14
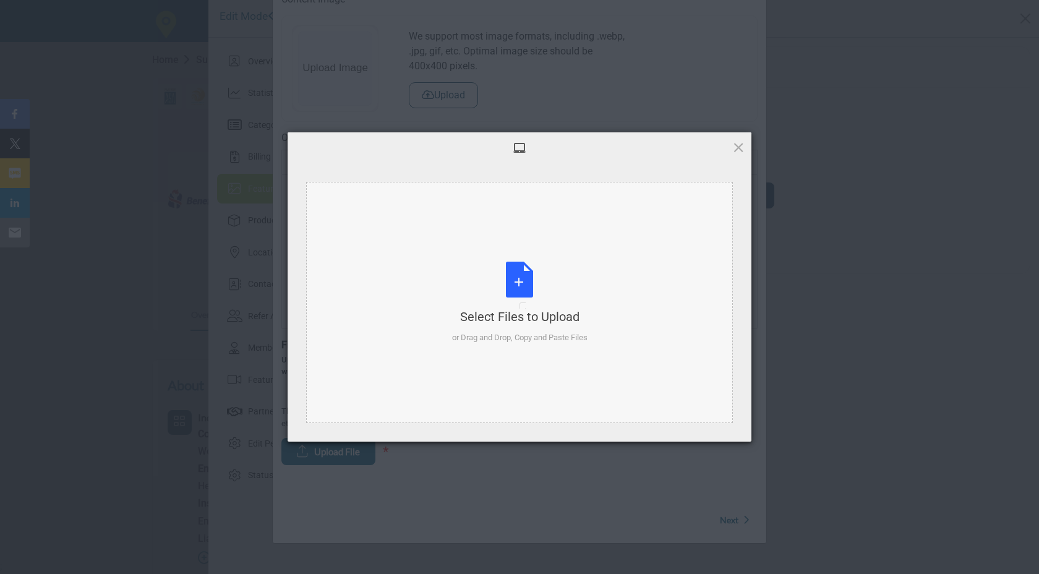
scroll to position [0, 0]
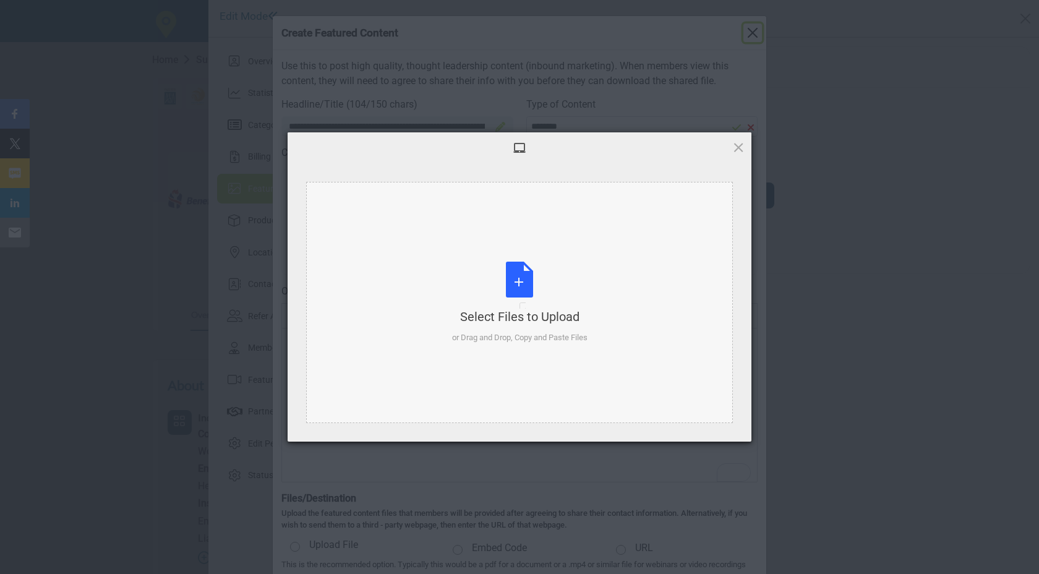
click at [519, 289] on div "Select Files to Upload or Drag and Drop, Copy and Paste Files" at bounding box center [519, 303] width 135 height 82
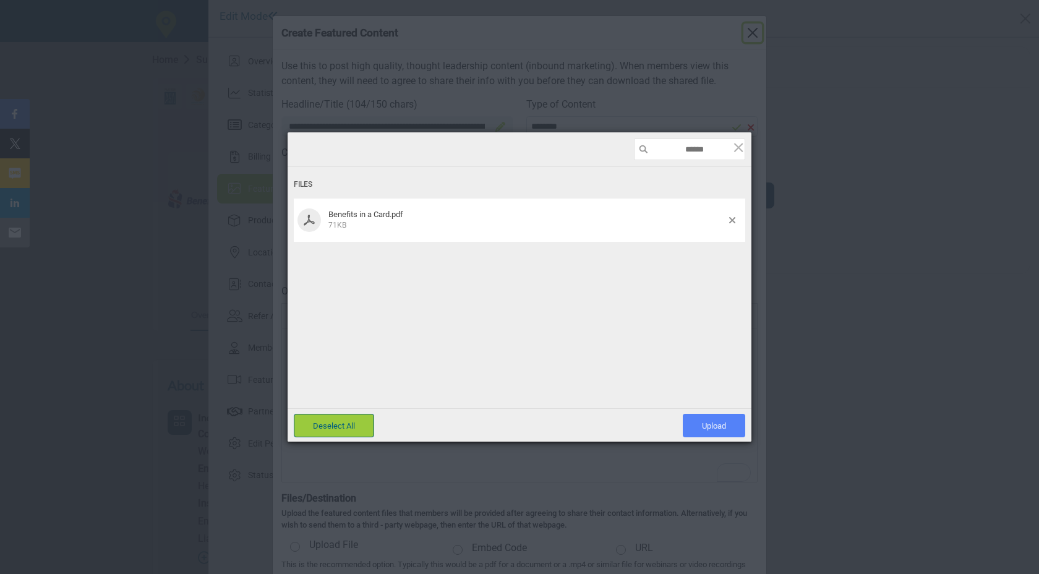
click at [731, 419] on span "Upload 1" at bounding box center [714, 425] width 62 height 23
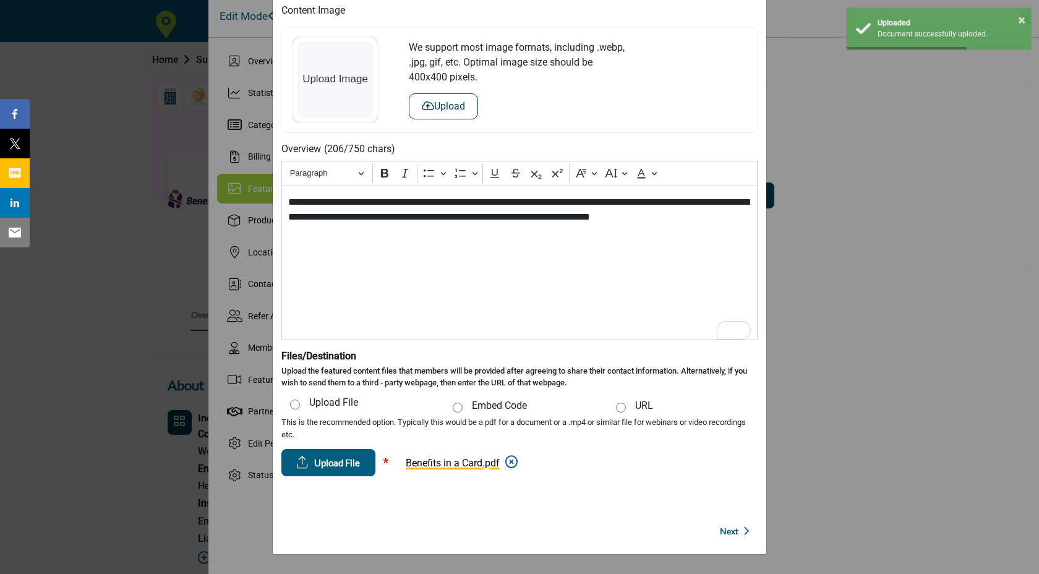
scroll to position [153, 0]
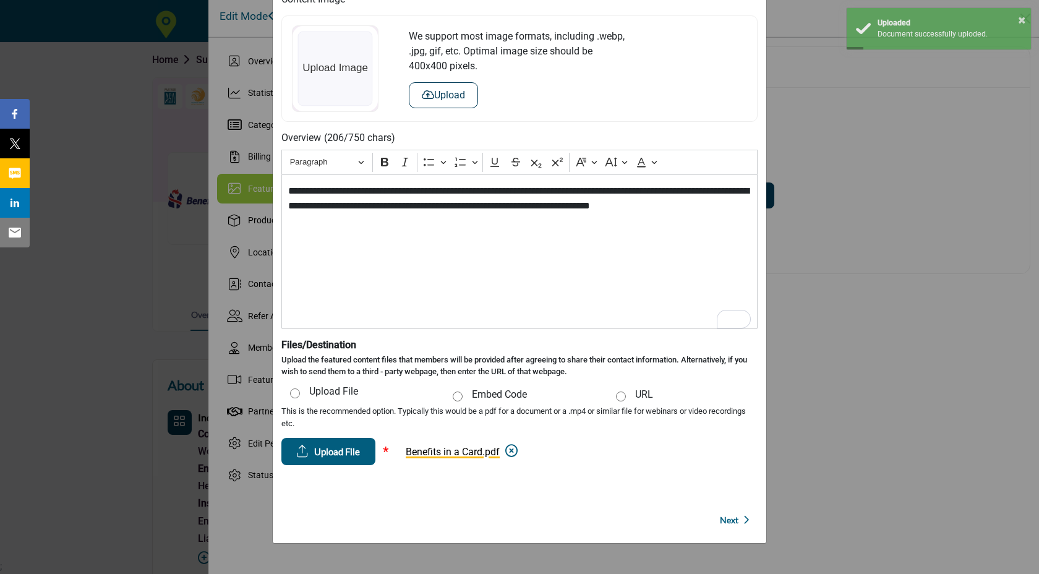
click at [728, 519] on span "Next" at bounding box center [729, 520] width 19 height 12
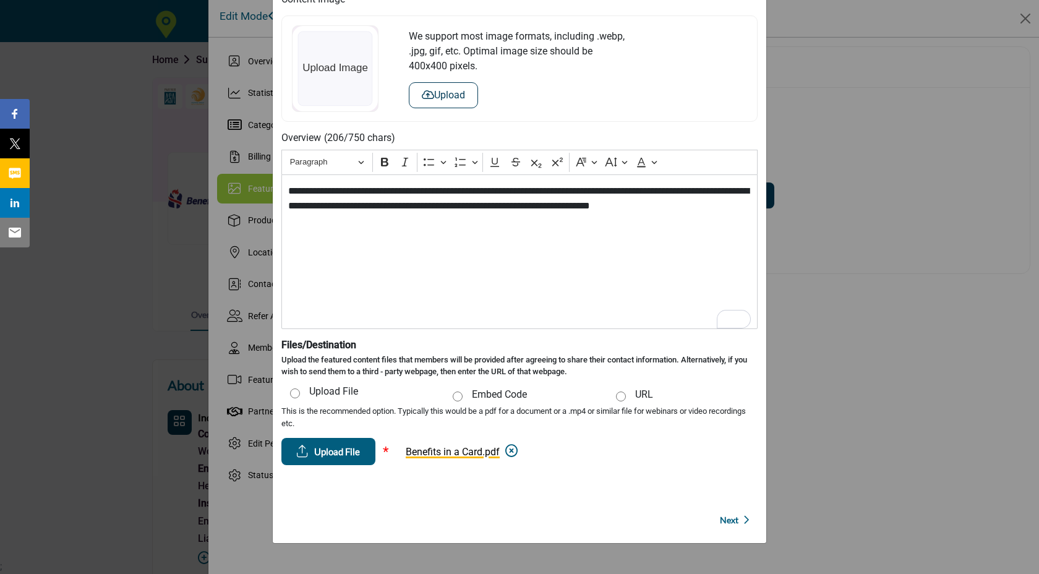
click at [723, 519] on span "Next" at bounding box center [729, 520] width 19 height 12
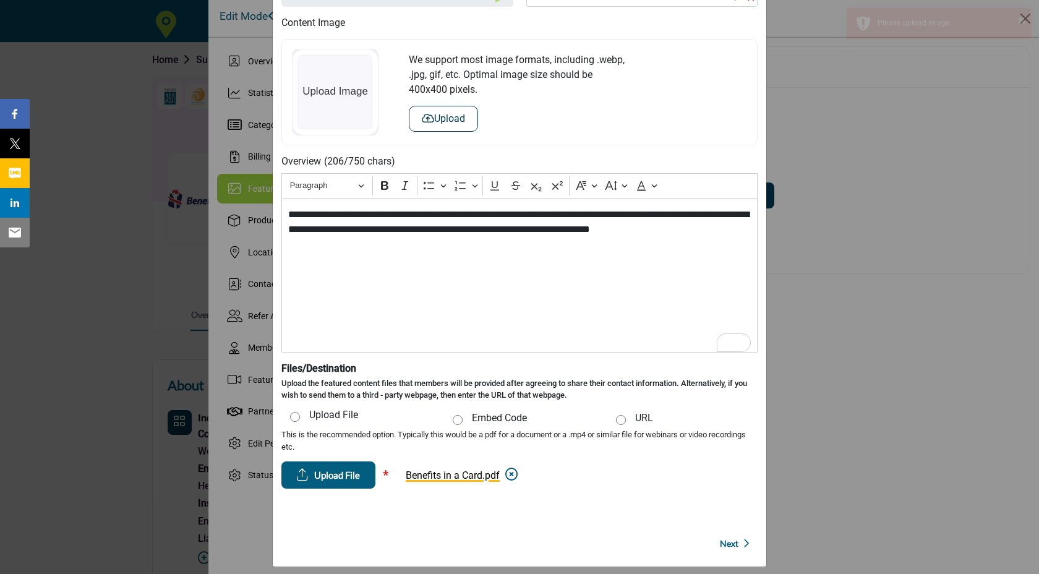
scroll to position [0, 0]
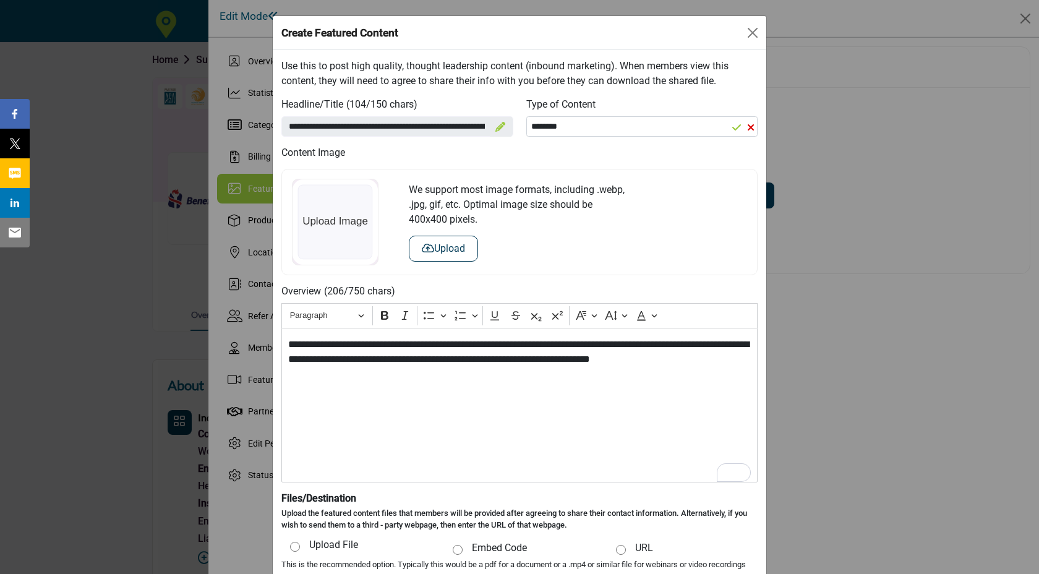
click at [429, 250] on icon "button" at bounding box center [428, 248] width 12 height 10
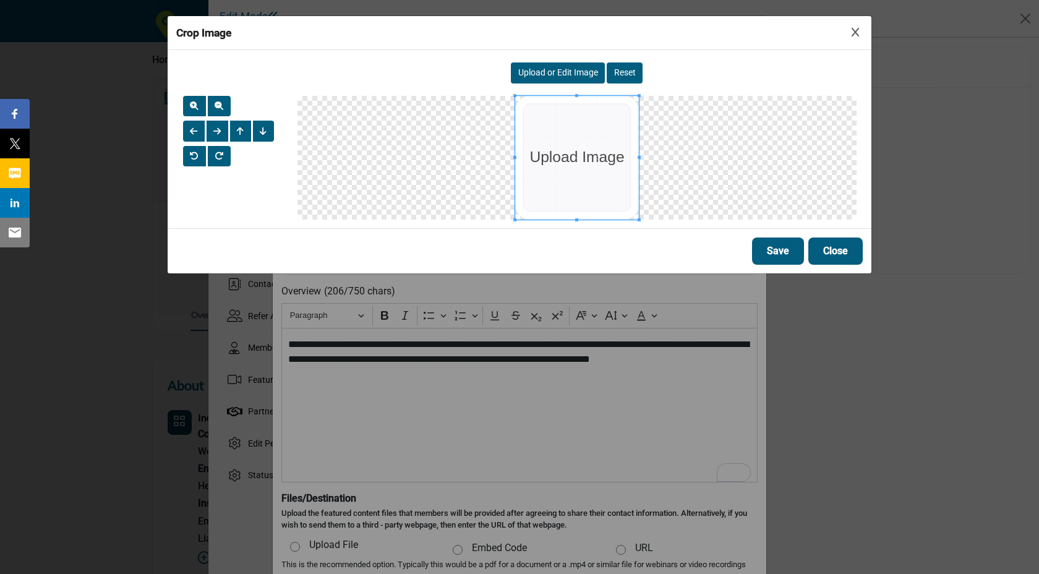
click at [545, 81] on div "Upload or Edit Image" at bounding box center [558, 72] width 94 height 21
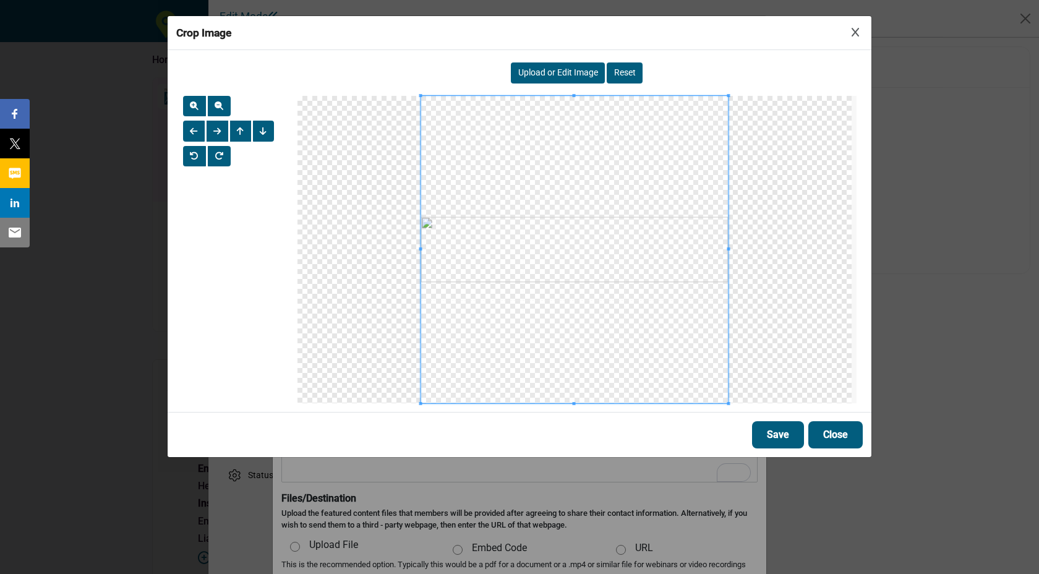
click at [777, 431] on button "Save" at bounding box center [778, 434] width 52 height 27
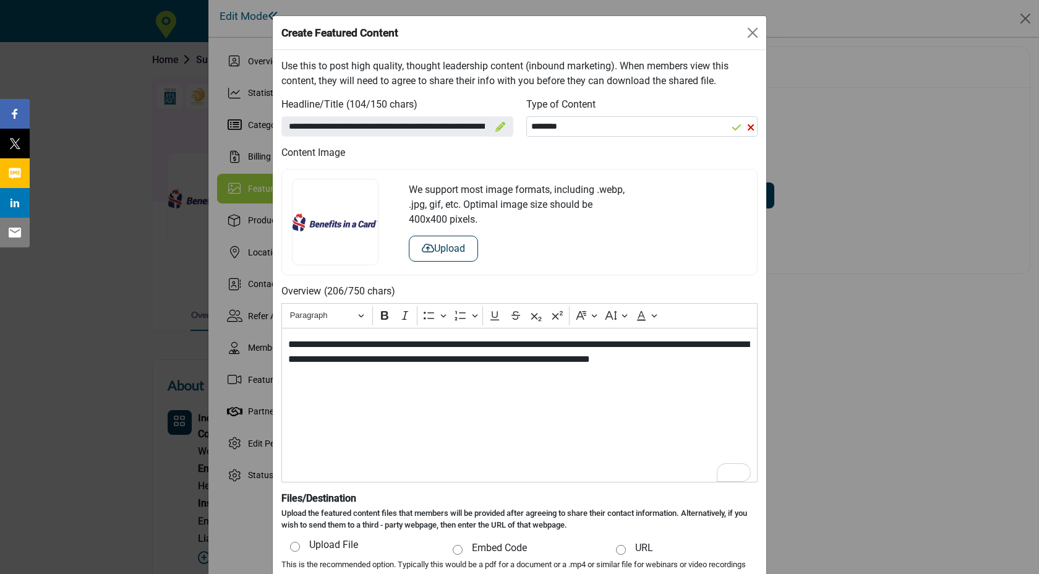
scroll to position [153, 0]
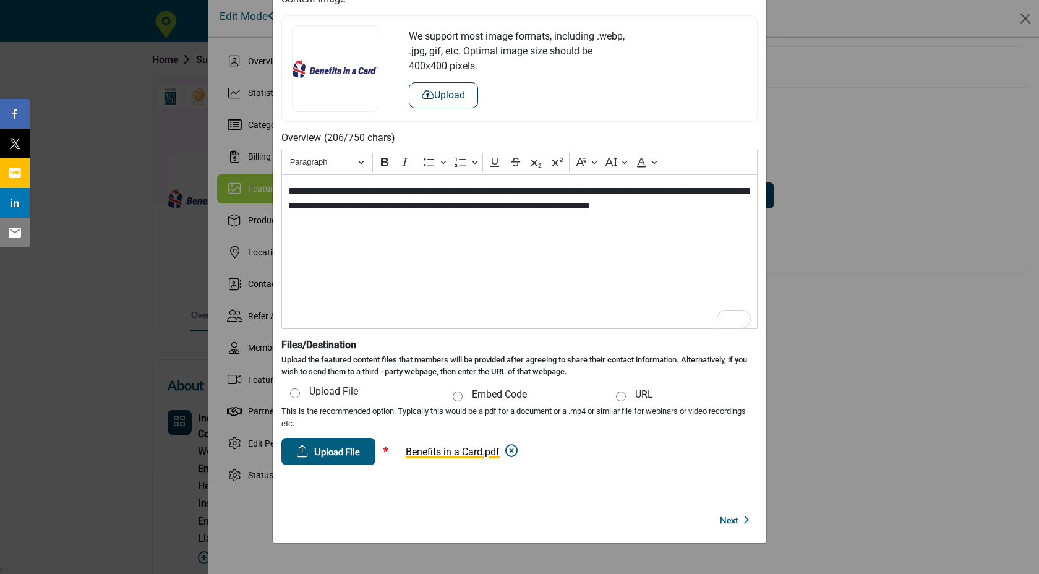
click at [729, 526] on button "Next" at bounding box center [731, 520] width 30 height 30
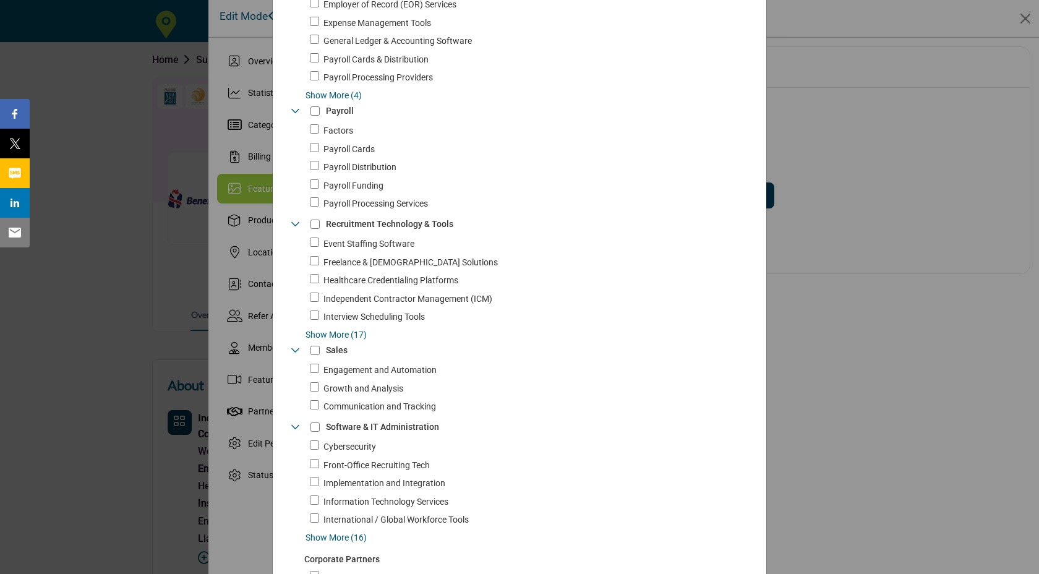
scroll to position [1349, 0]
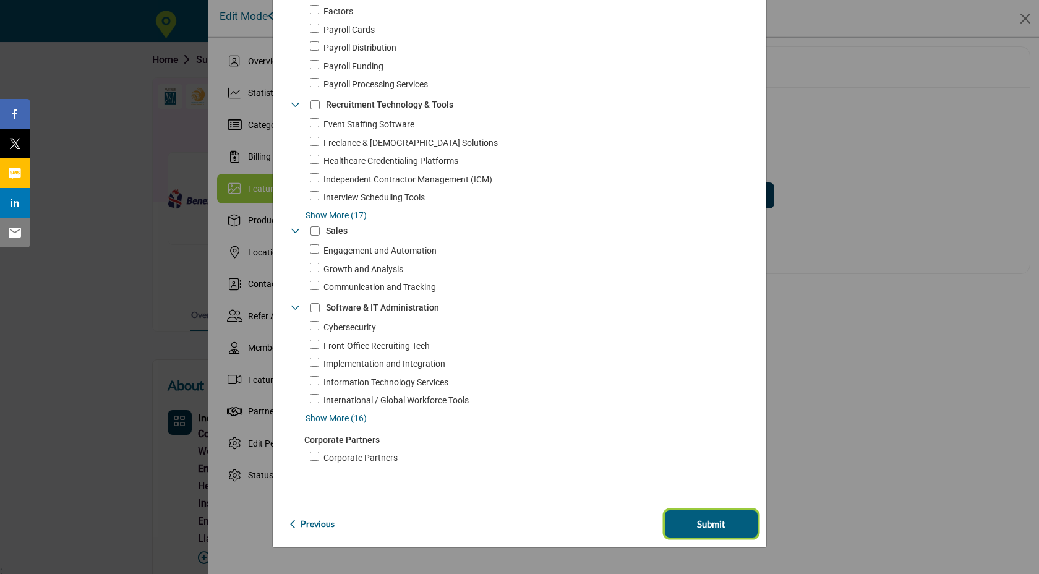
click at [702, 517] on span "Submit" at bounding box center [711, 524] width 28 height 14
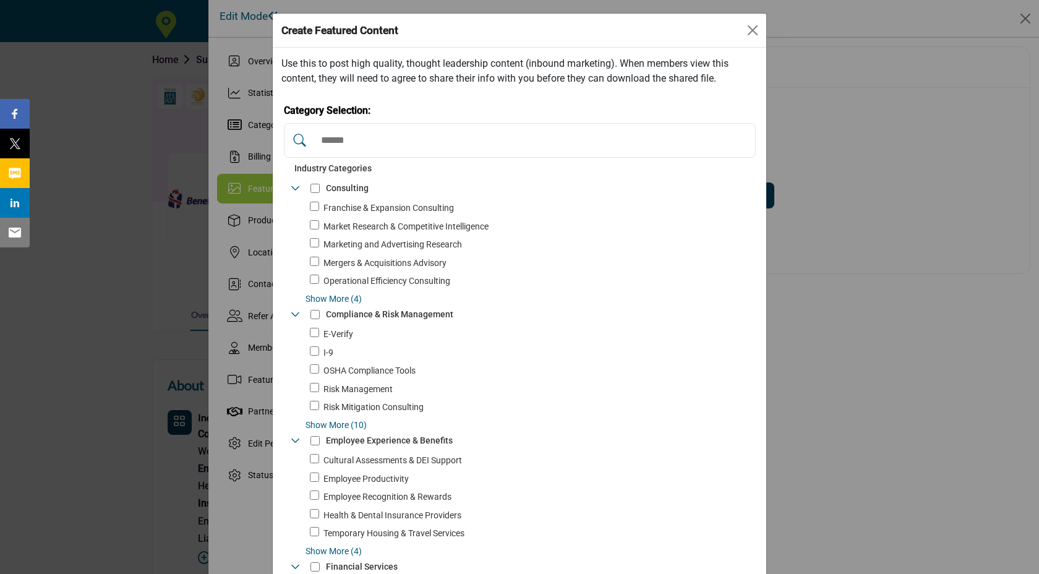
scroll to position [96, 0]
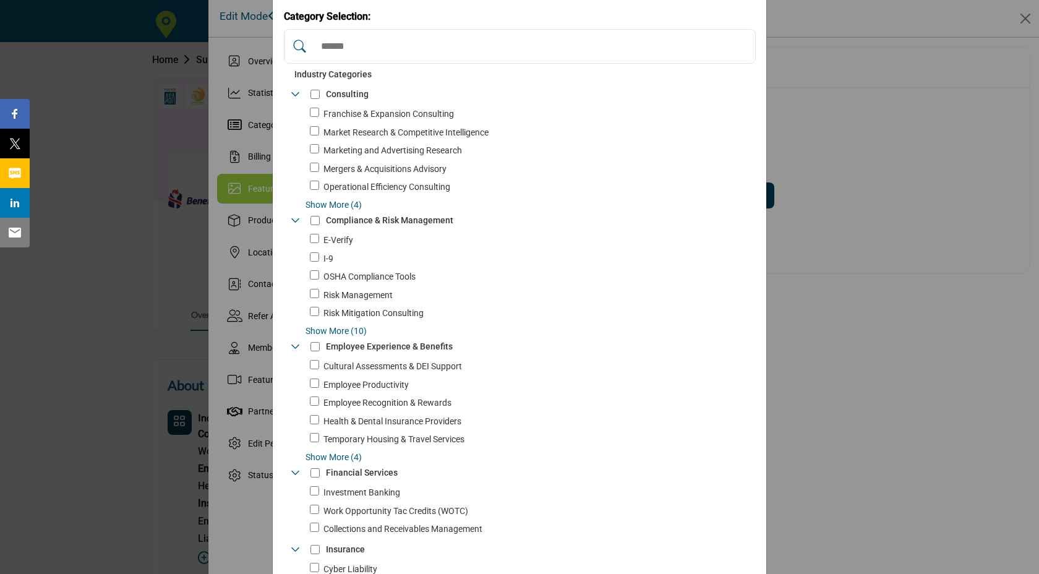
click at [344, 204] on span "Show More (4)" at bounding box center [530, 204] width 450 height 13
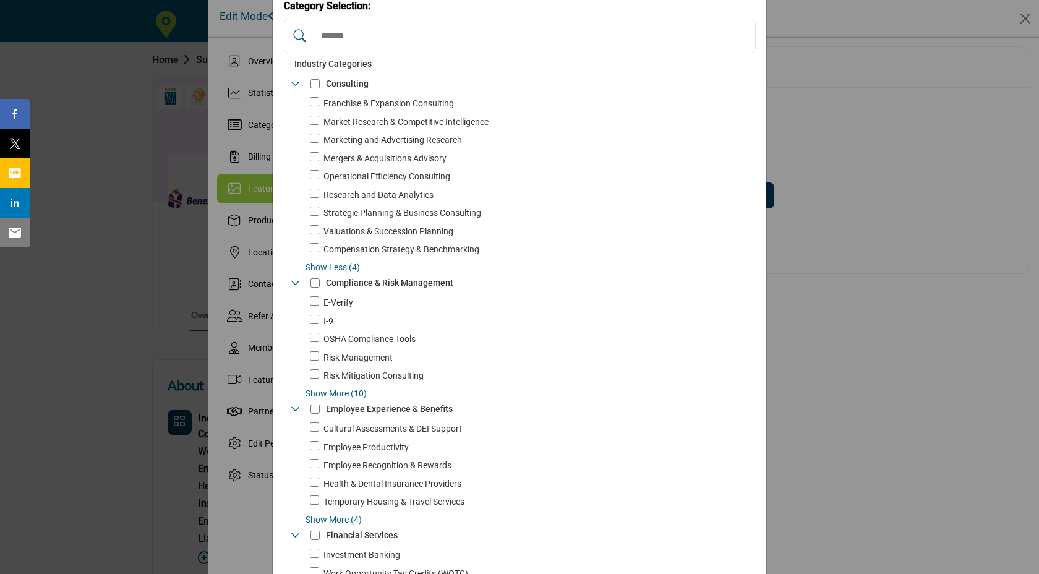
scroll to position [107, 0]
click at [346, 389] on span "Show More (10)" at bounding box center [530, 393] width 450 height 13
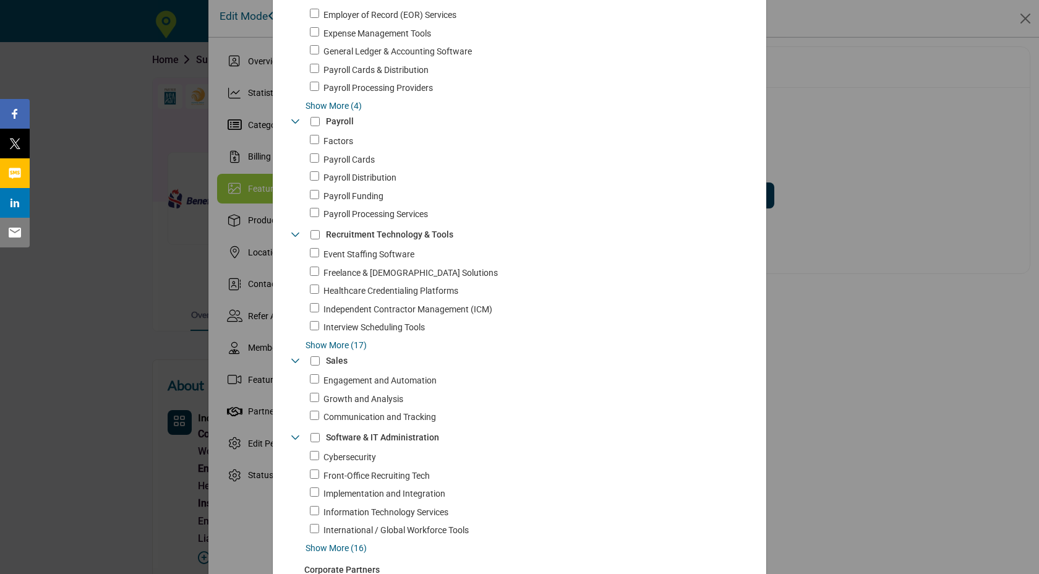
scroll to position [1619, 0]
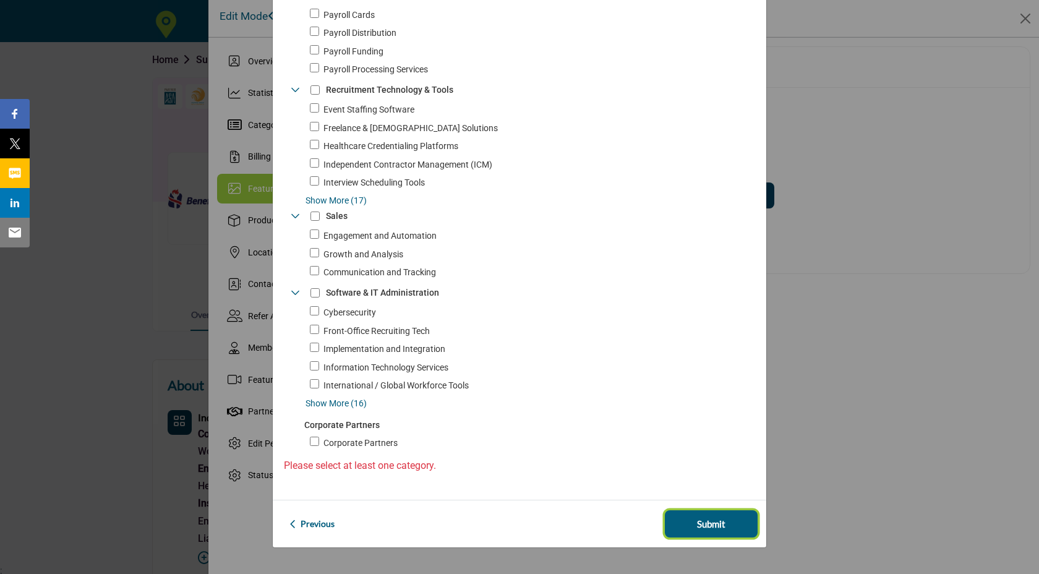
click at [730, 522] on button "Submit" at bounding box center [711, 523] width 93 height 27
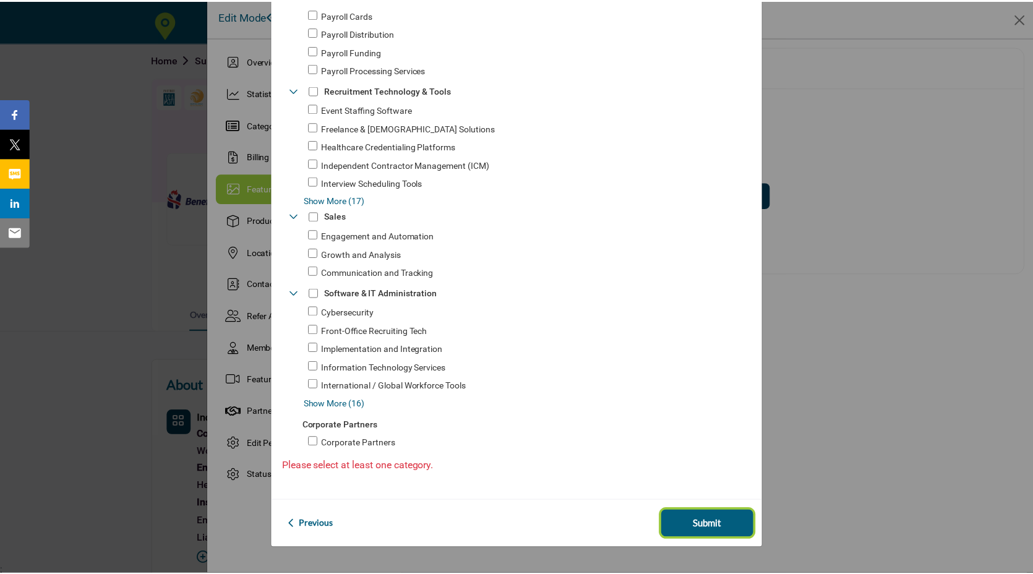
scroll to position [1604, 0]
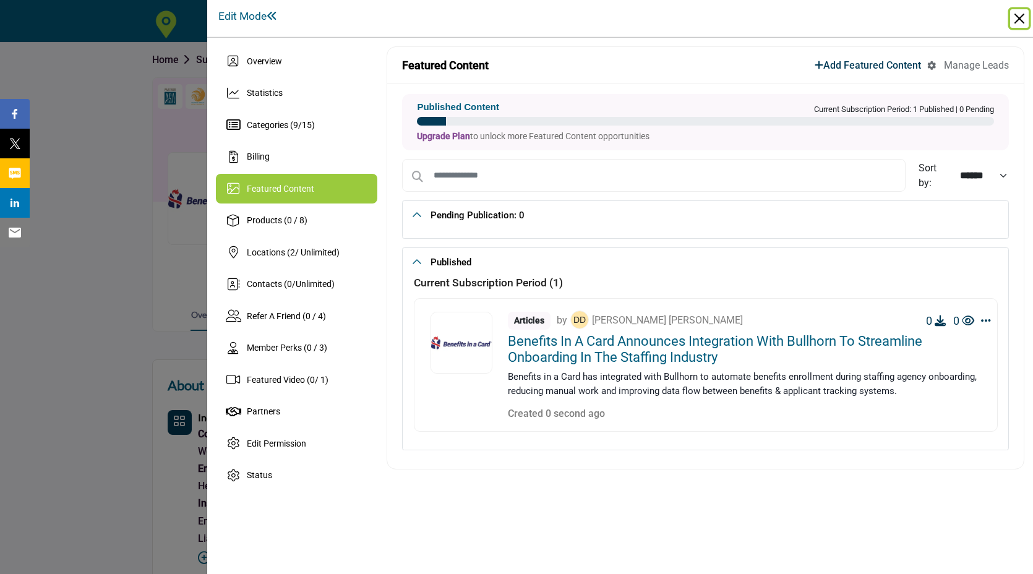
click at [1018, 22] on button "Close" at bounding box center [1019, 18] width 19 height 19
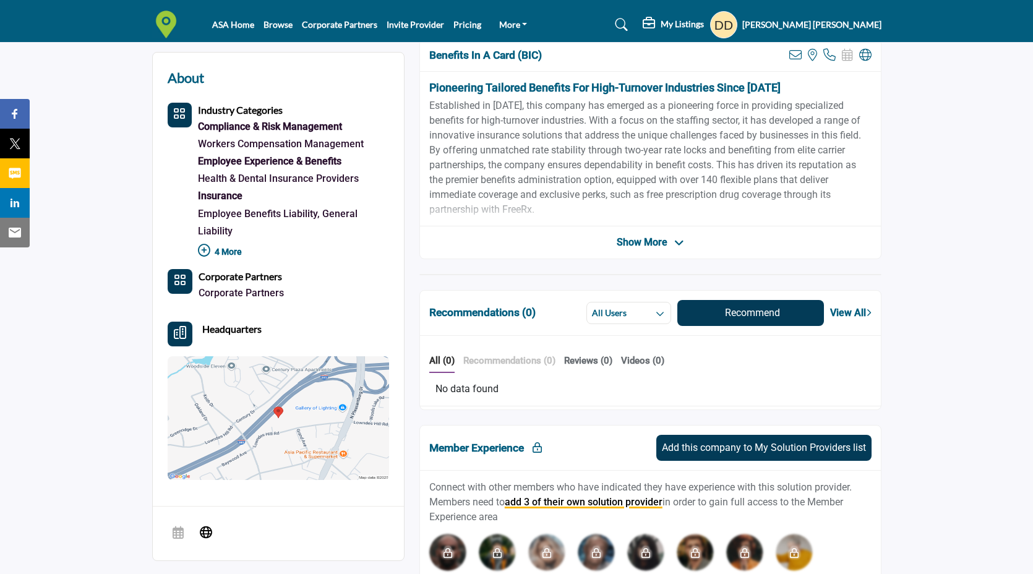
scroll to position [289, 0]
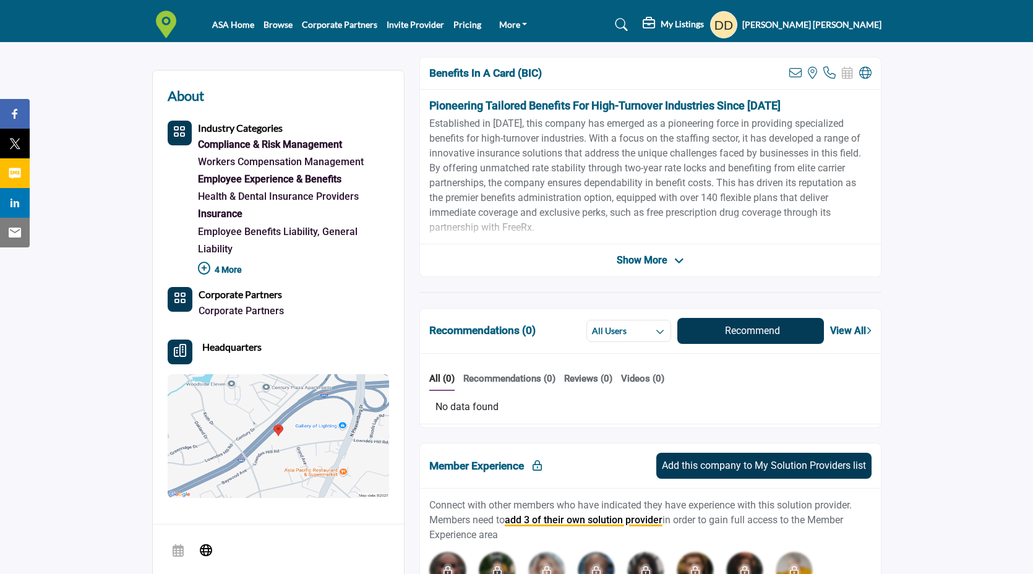
click at [663, 264] on span "Show More" at bounding box center [642, 260] width 51 height 15
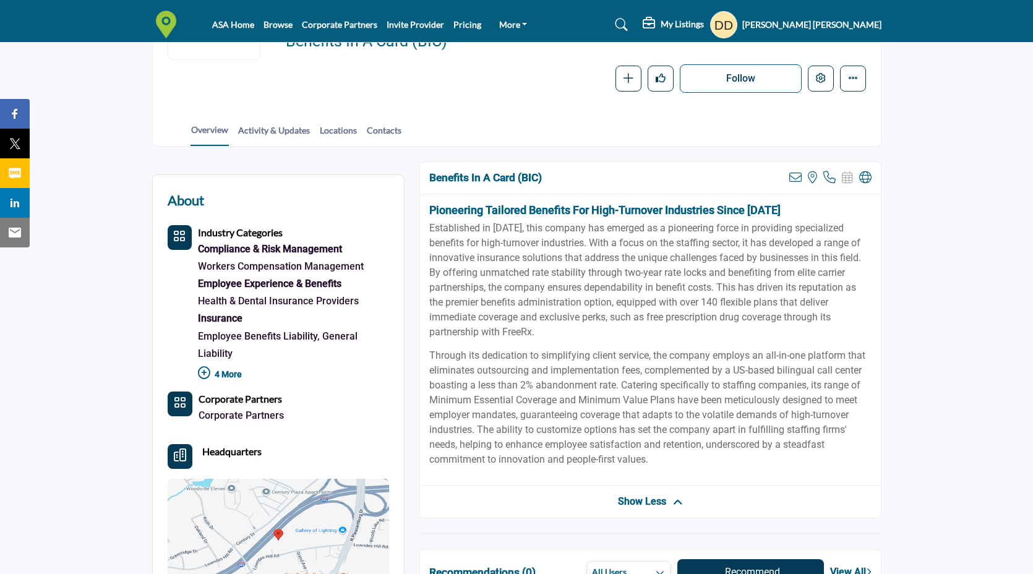
scroll to position [158, 0]
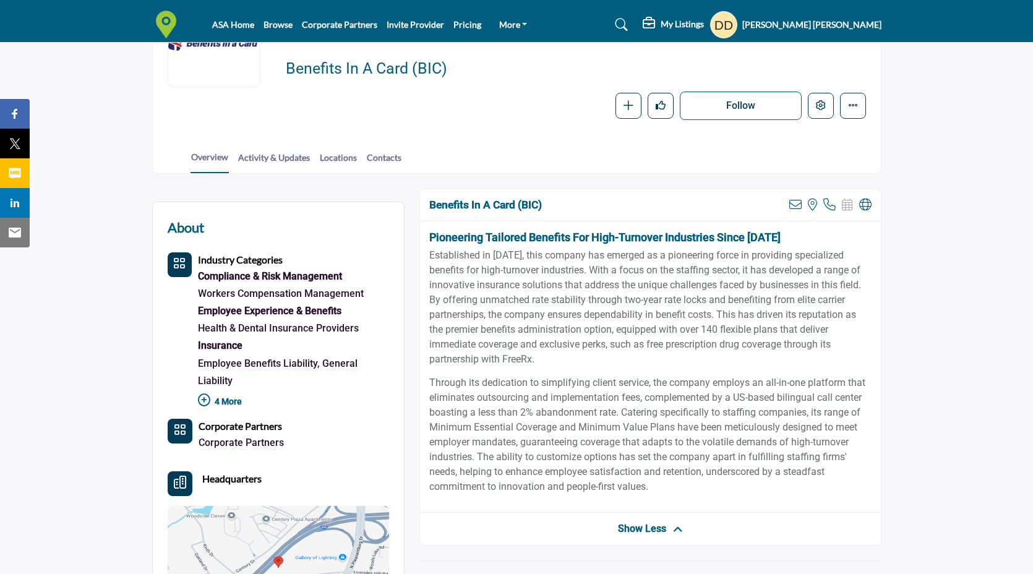
click at [640, 515] on div "Benefits in a Card (BIC) View email address of this listing View the location o…" at bounding box center [650, 367] width 462 height 357
click at [644, 523] on span "Show Less" at bounding box center [642, 528] width 48 height 15
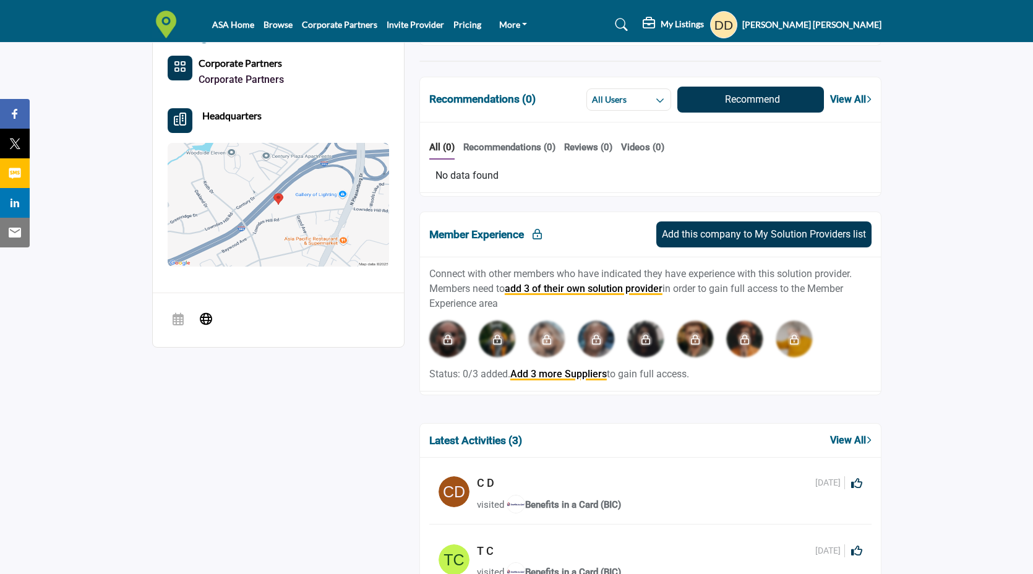
scroll to position [263, 0]
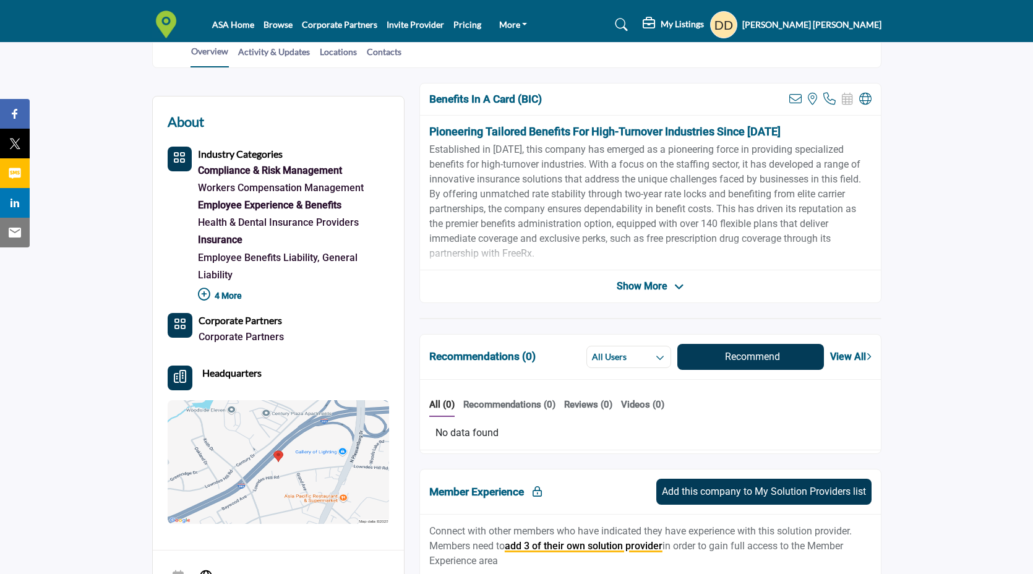
click at [644, 284] on span "Show More" at bounding box center [642, 286] width 51 height 15
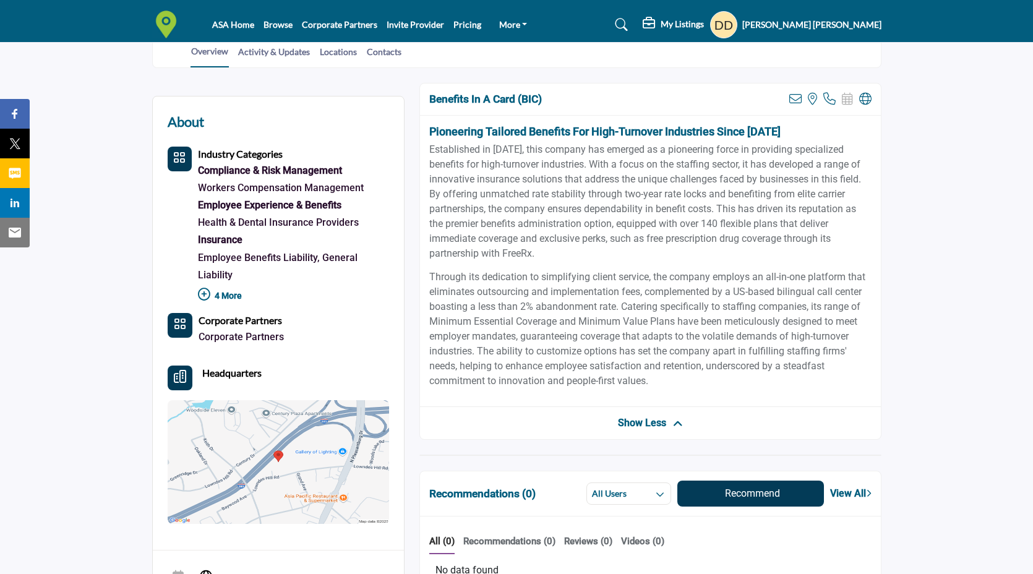
click at [663, 243] on p "Established in 1992, this company has emerged as a pioneering force in providin…" at bounding box center [650, 201] width 442 height 119
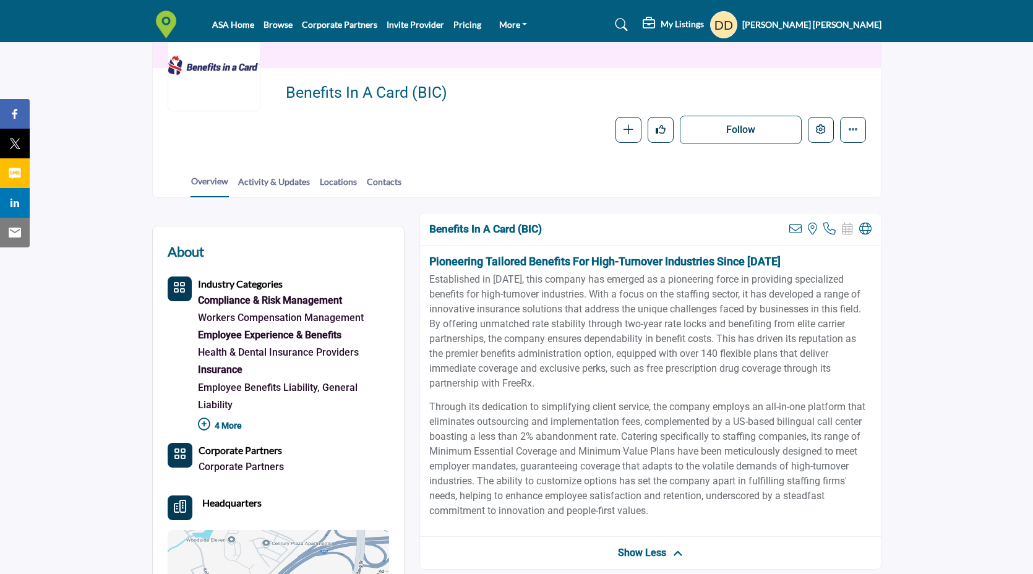
scroll to position [0, 0]
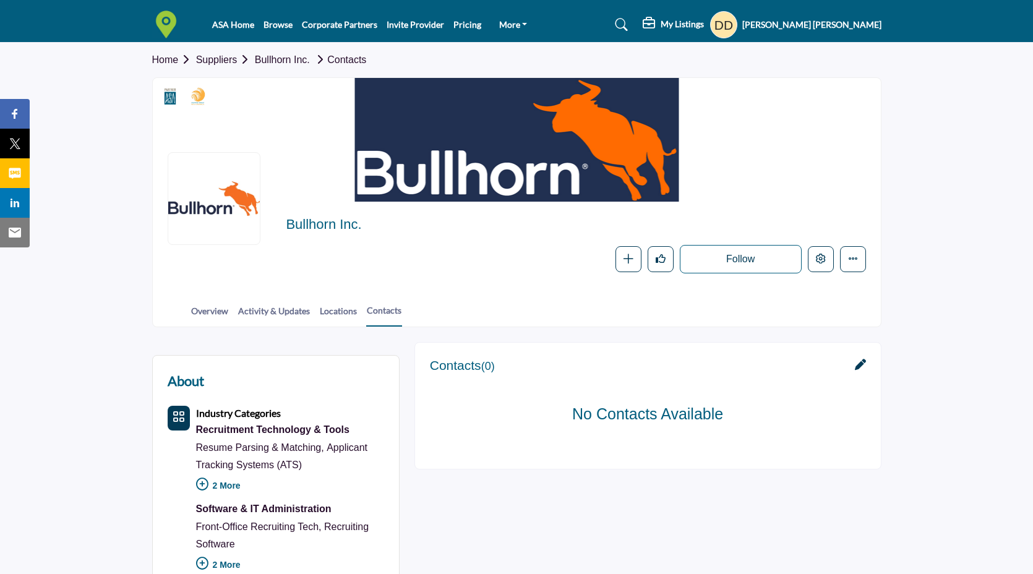
click at [860, 364] on icon at bounding box center [860, 364] width 11 height 11
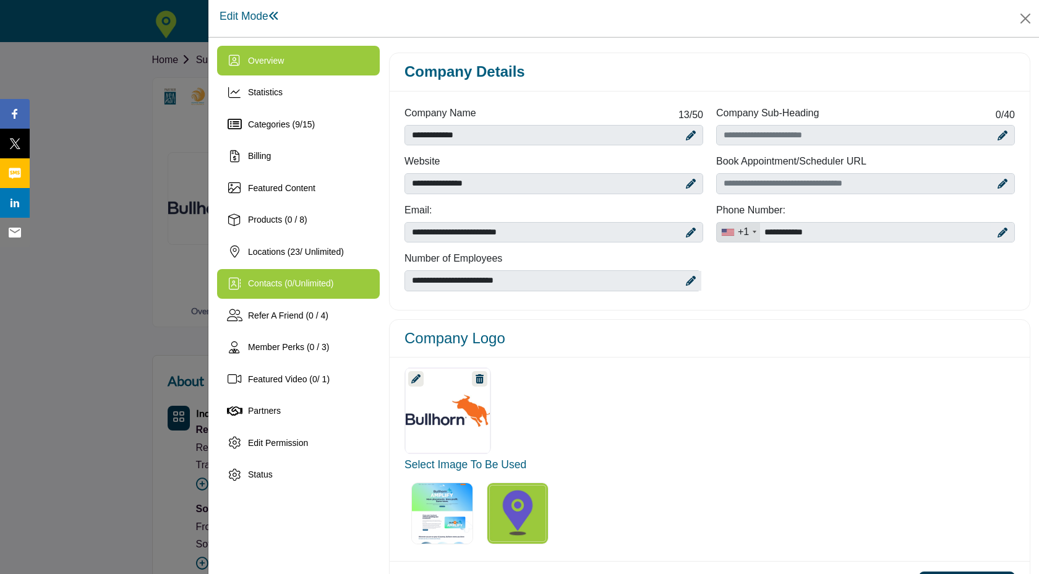
click at [316, 289] on div "Contacts ( 0 / Unlimited )" at bounding box center [291, 283] width 86 height 13
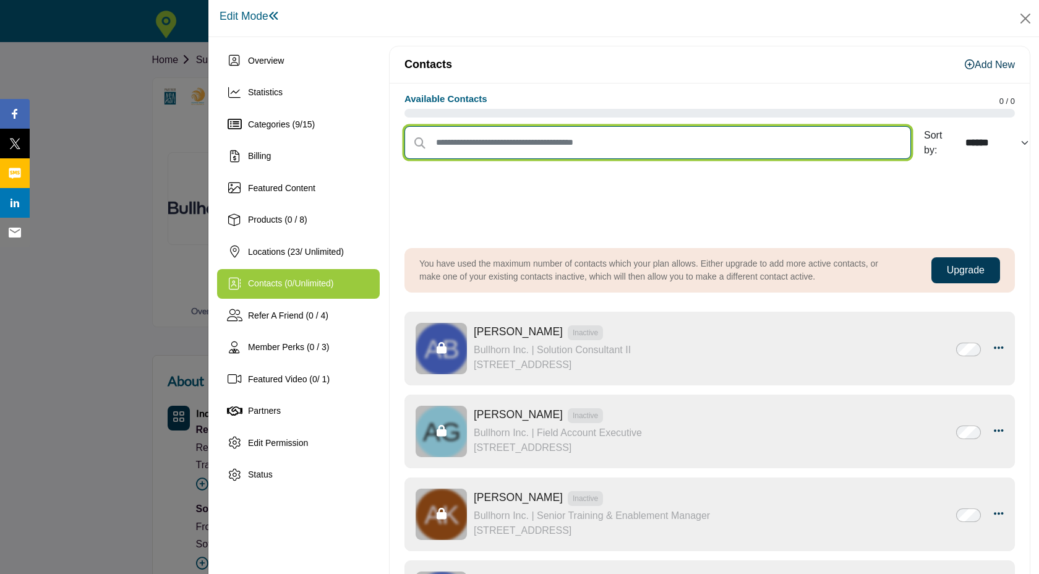
click at [498, 139] on input "text" at bounding box center [657, 142] width 506 height 33
type input "******"
select select "*********"
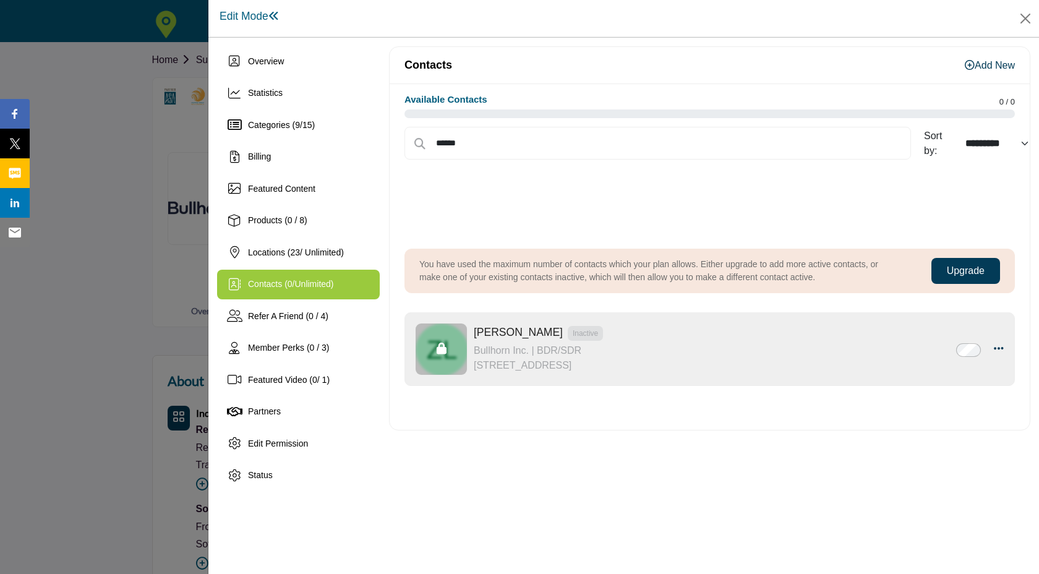
click at [627, 181] on div at bounding box center [709, 212] width 610 height 62
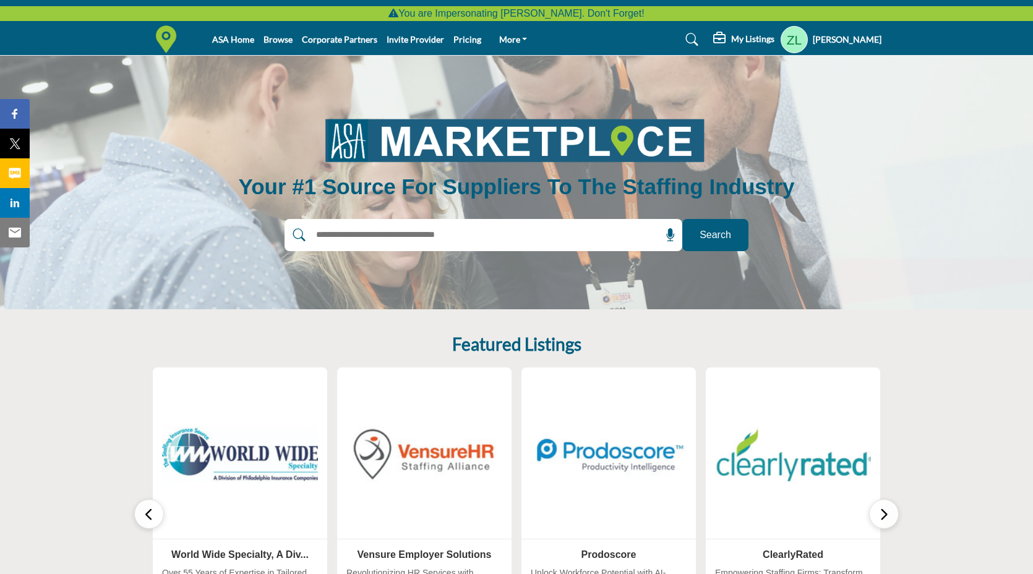
click at [766, 41] on h5 "My Listings" at bounding box center [752, 38] width 43 height 11
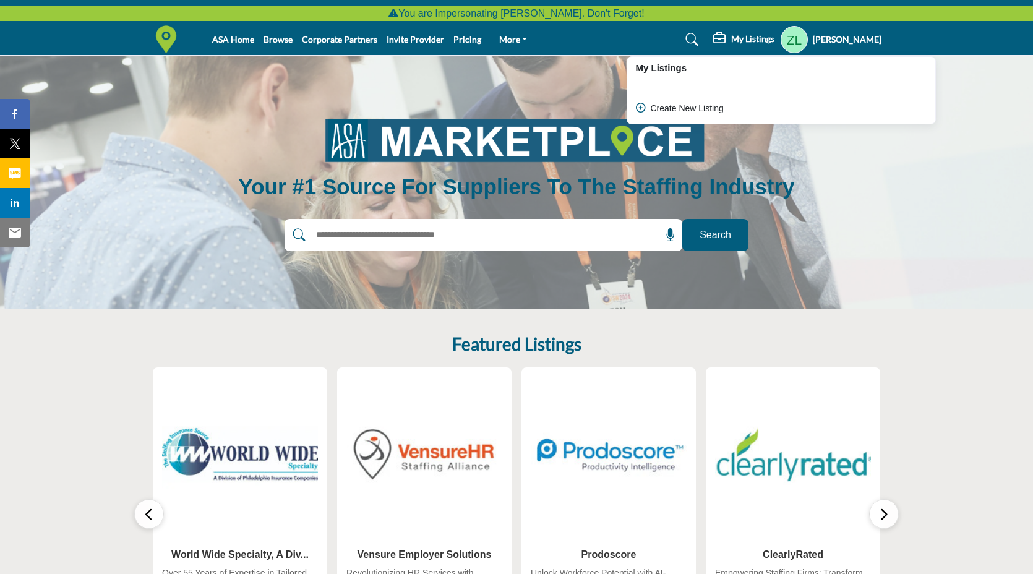
click at [766, 41] on h5 "My Listings" at bounding box center [752, 38] width 43 height 11
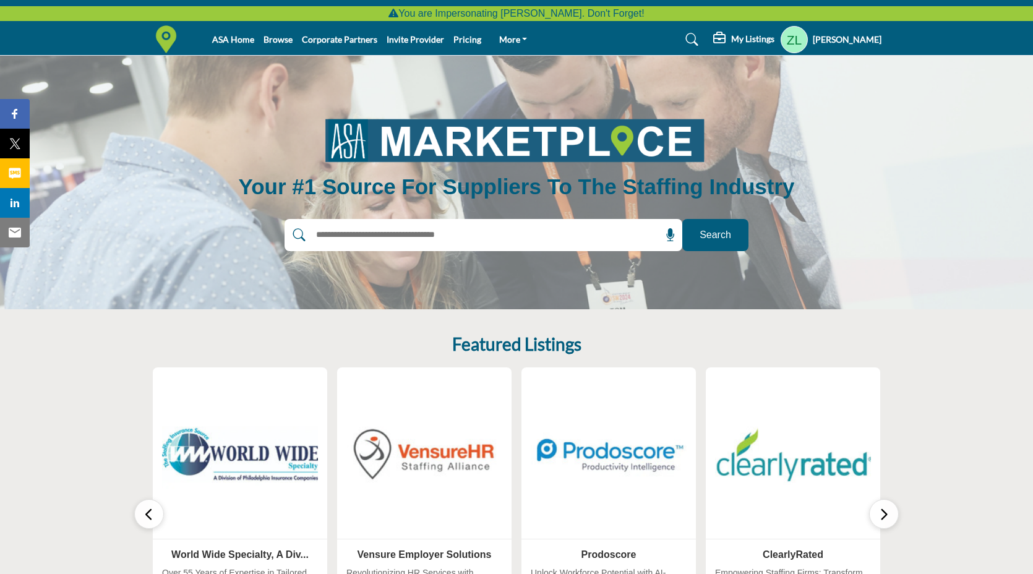
click at [441, 224] on div at bounding box center [469, 235] width 371 height 32
click at [442, 230] on input "text" at bounding box center [456, 235] width 295 height 19
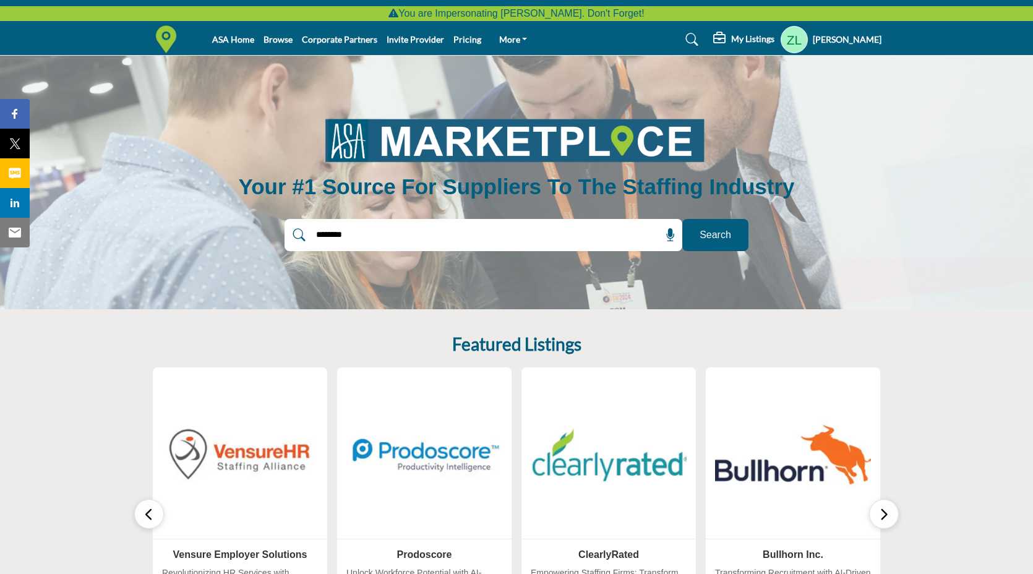
type input "********"
click at [682, 219] on button "Search" at bounding box center [715, 235] width 66 height 32
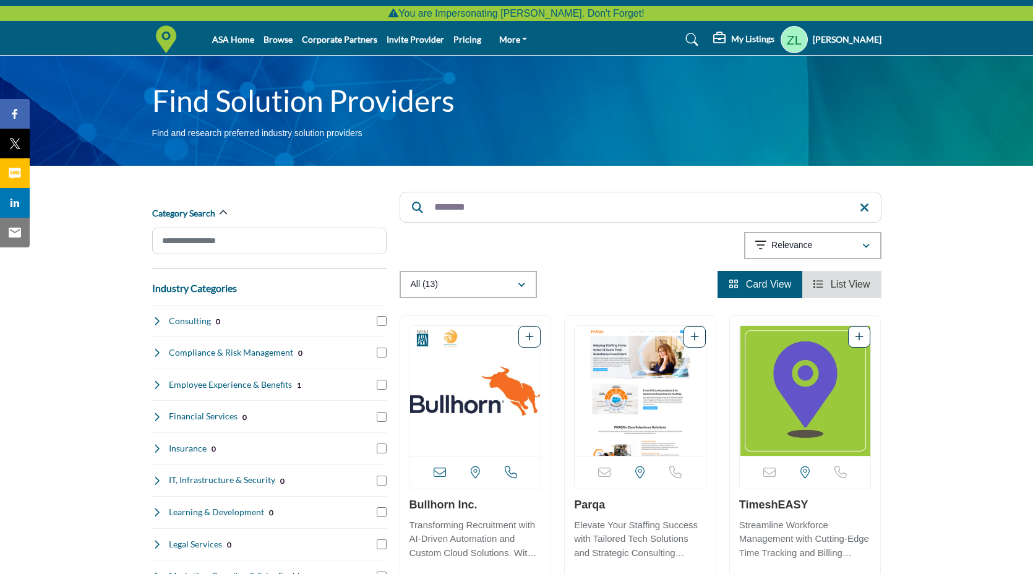
click at [472, 365] on img "Open Listing in new tab" at bounding box center [475, 391] width 131 height 130
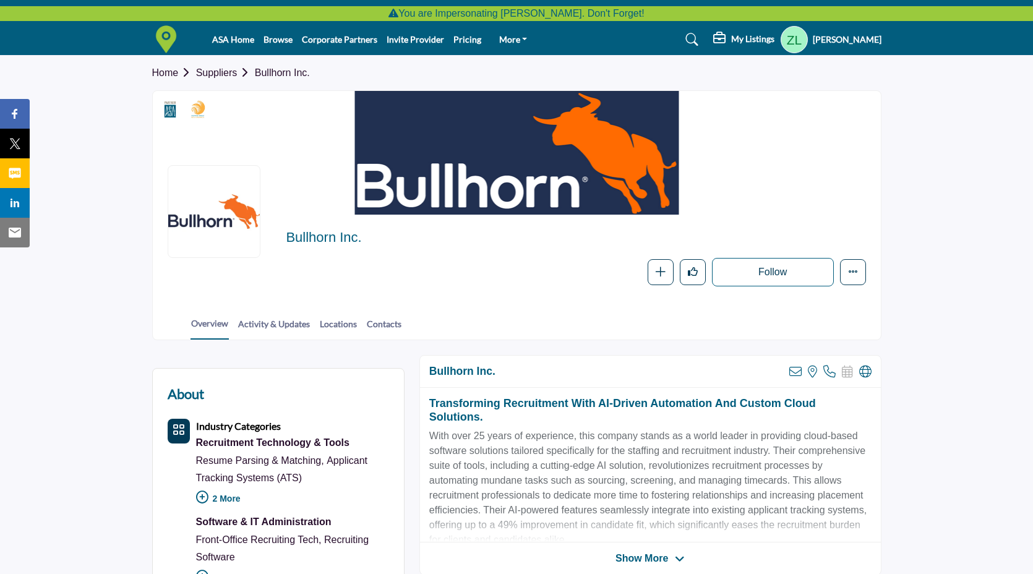
click at [805, 41] on profile-featured-aa570d51-c05c-4cc7-a941-b14a0346d2ed "Show hide supplier dropdown" at bounding box center [793, 39] width 27 height 27
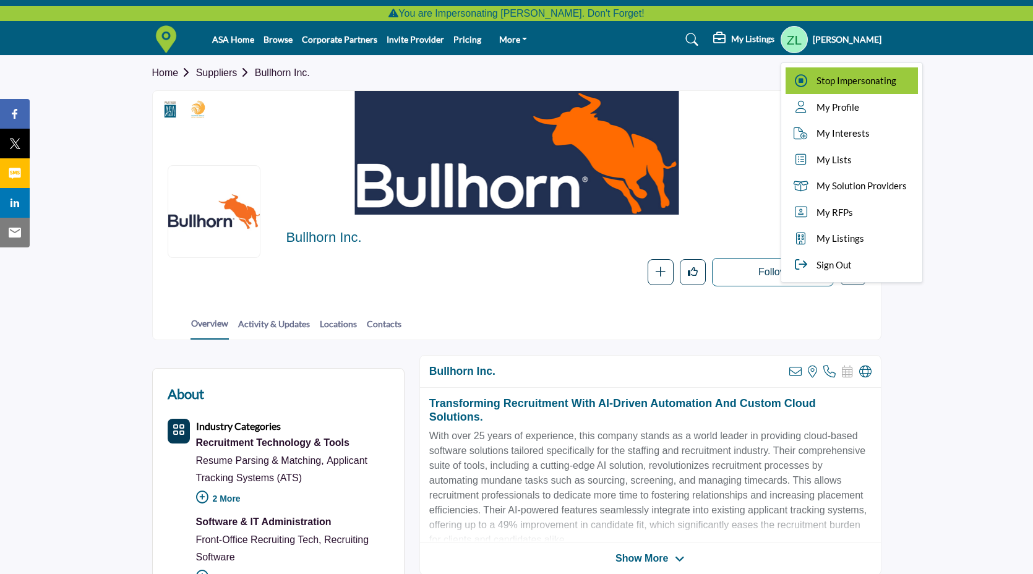
click at [829, 90] on div "Stop Impersonating" at bounding box center [851, 80] width 132 height 27
click at [0, 0] on div at bounding box center [0, 0] width 0 height 0
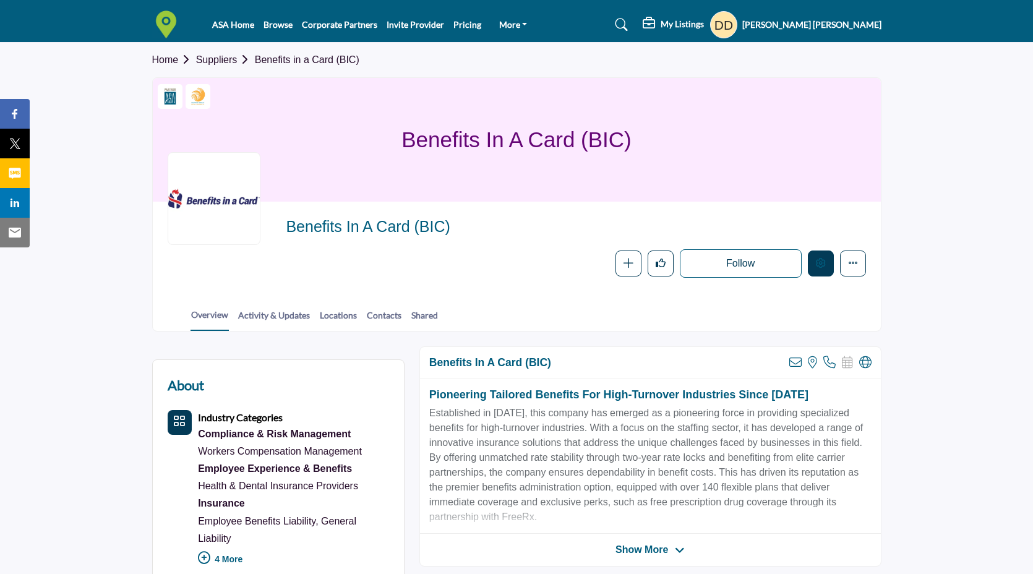
click at [813, 261] on button "Edit company" at bounding box center [821, 263] width 26 height 26
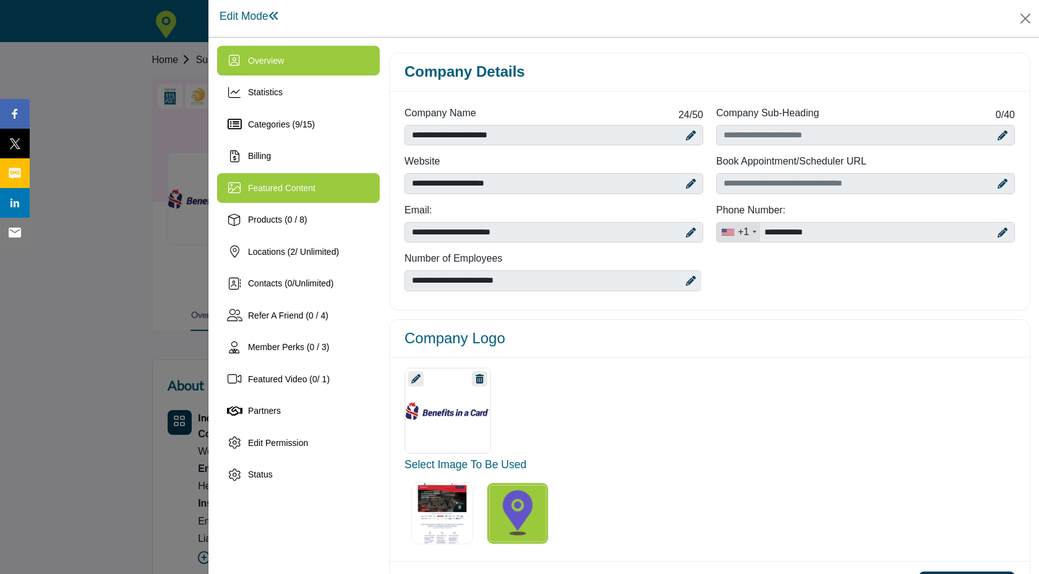
click at [320, 195] on div "Featured Content" at bounding box center [298, 188] width 163 height 30
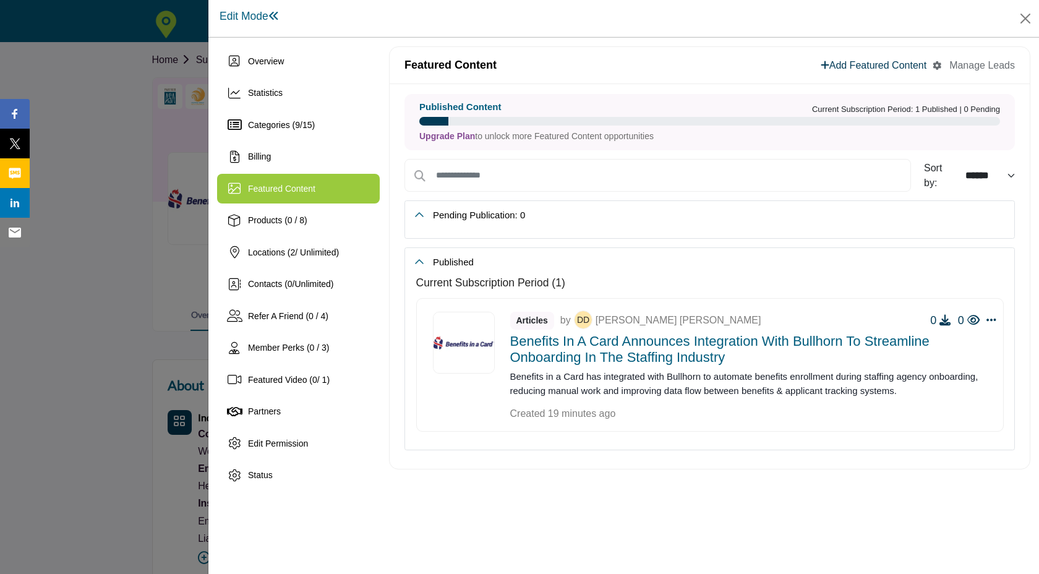
click at [937, 66] on icon "button" at bounding box center [936, 65] width 9 height 9
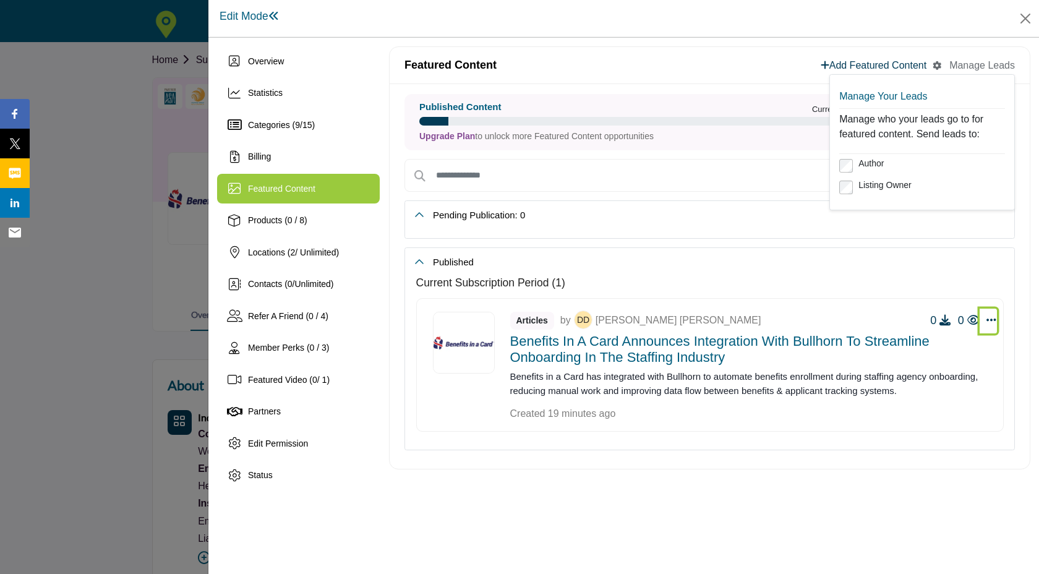
click at [990, 317] on icon "Select Dropdown Options" at bounding box center [991, 319] width 10 height 11
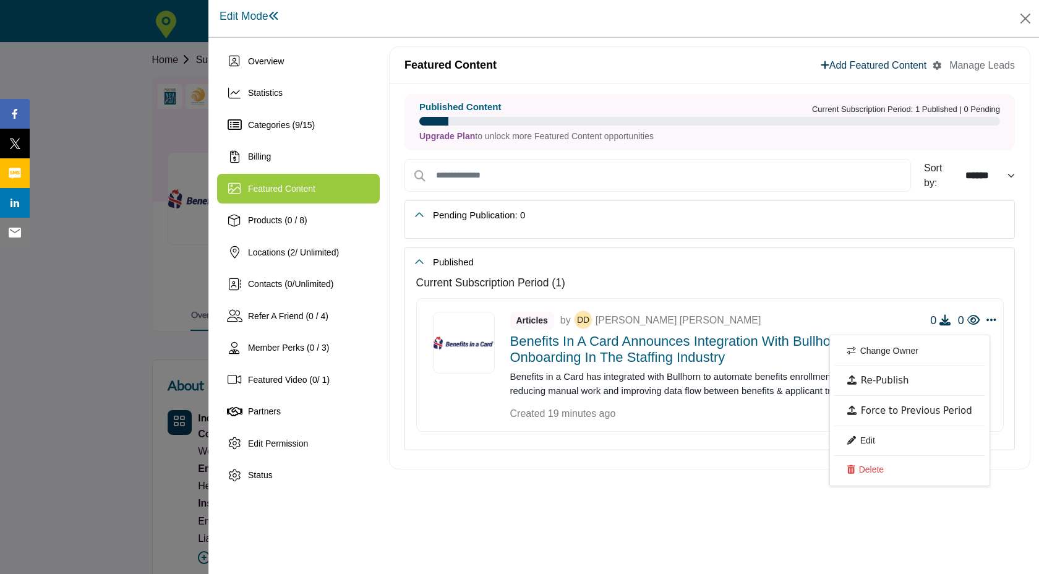
click at [939, 66] on icon "button" at bounding box center [936, 65] width 9 height 9
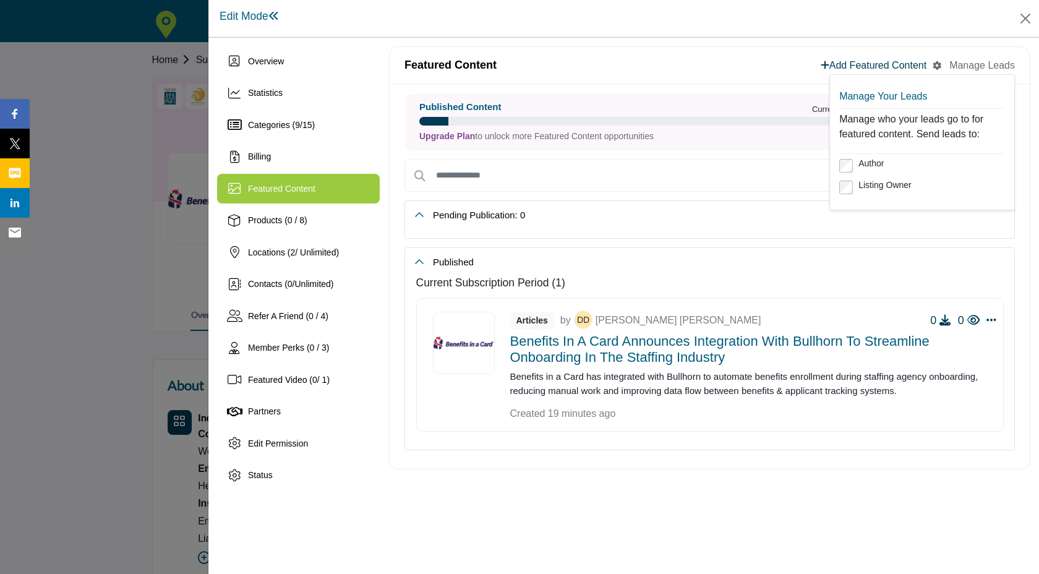
click at [965, 66] on div "Manage Leads" at bounding box center [982, 65] width 66 height 15
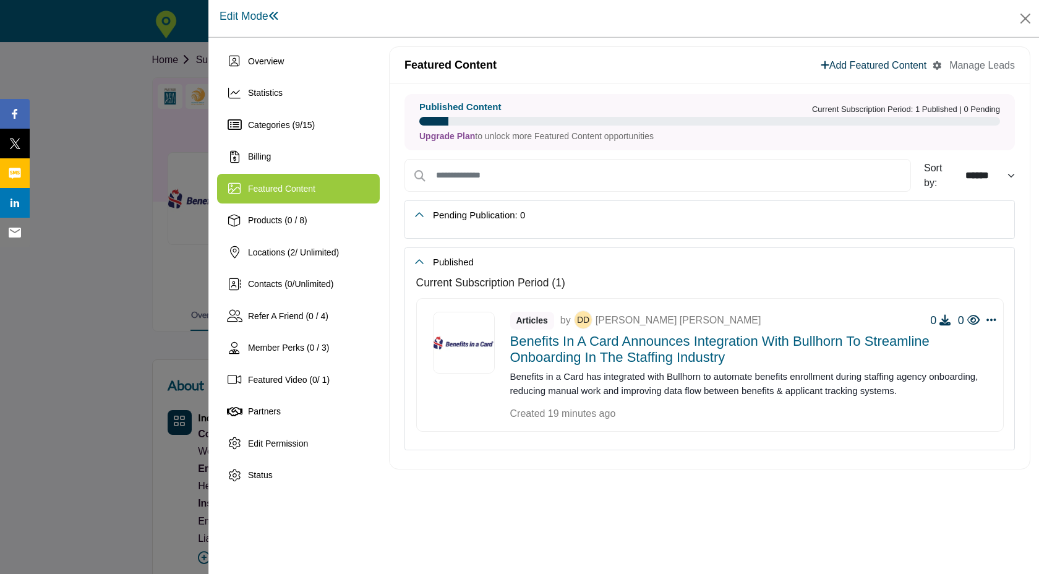
click at [965, 66] on div "Manage Leads" at bounding box center [982, 65] width 66 height 15
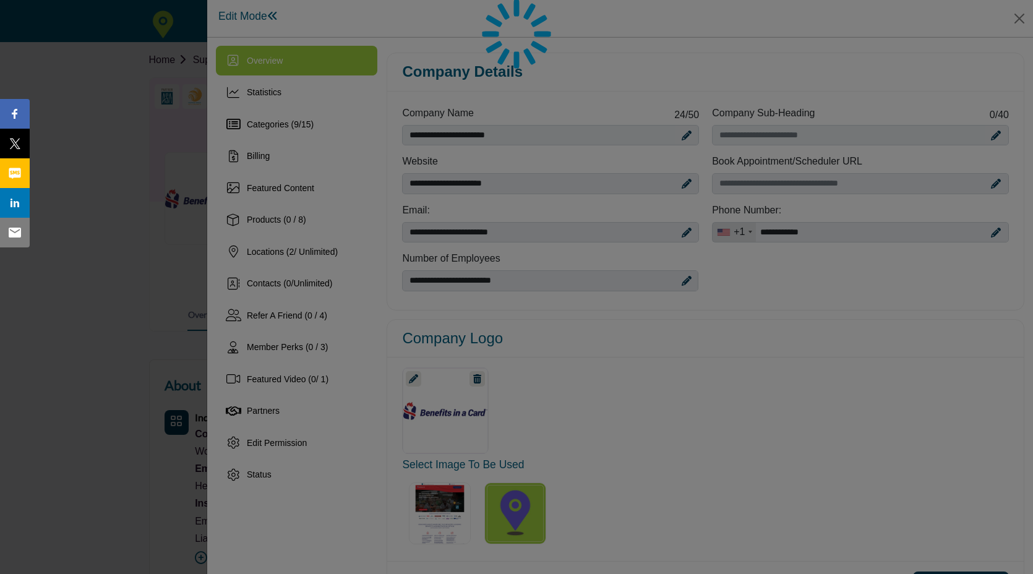
scroll to position [895, 0]
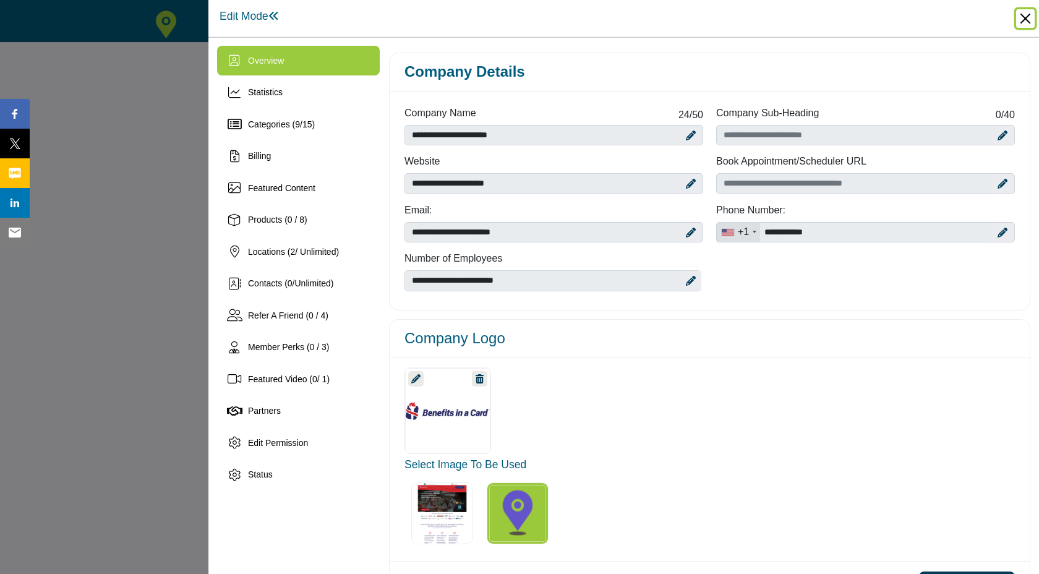
click at [1025, 20] on button "Close" at bounding box center [1025, 18] width 19 height 19
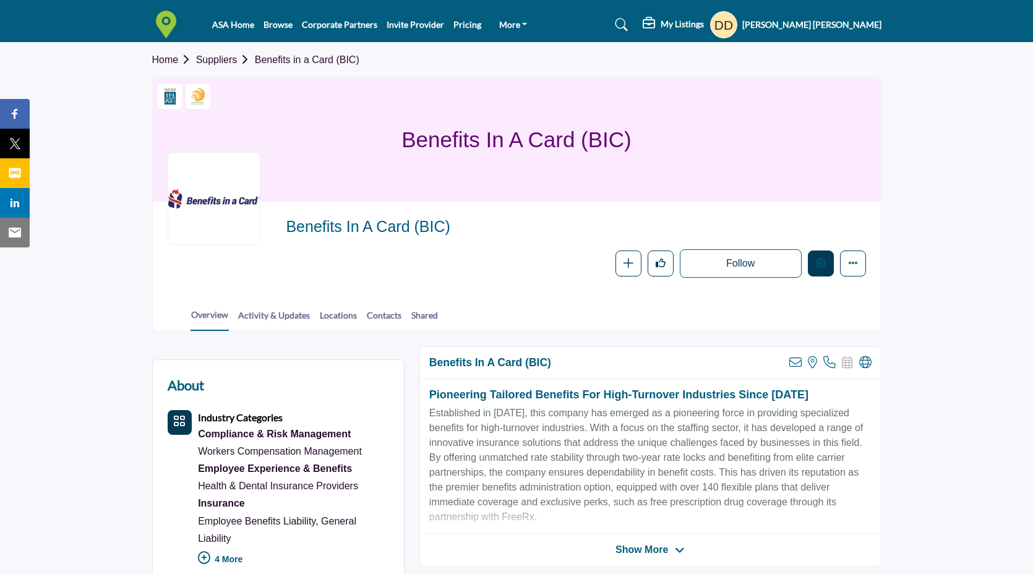
click at [826, 265] on button "Edit company" at bounding box center [821, 263] width 26 height 26
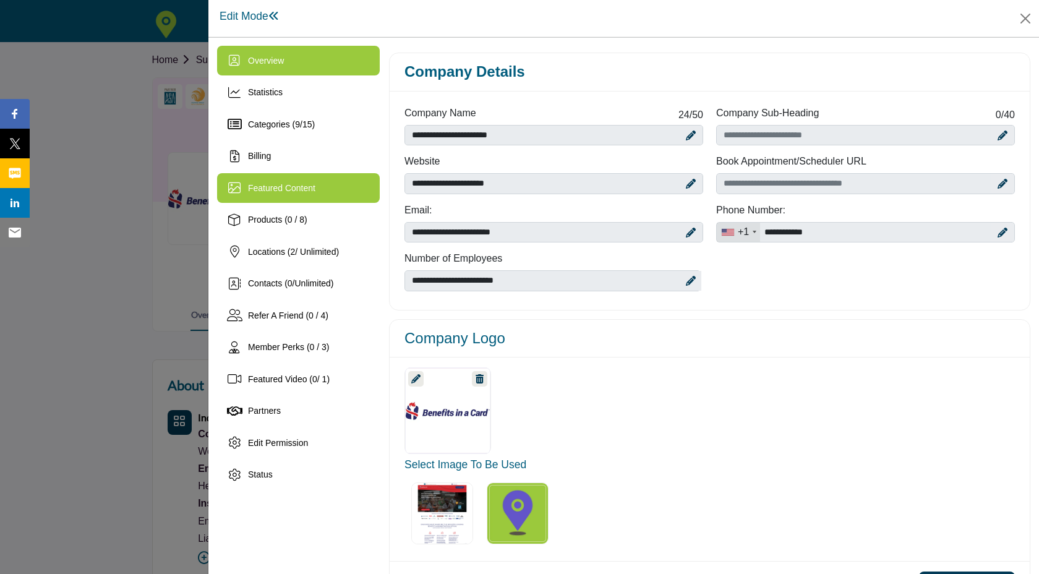
click at [296, 199] on div "Featured Content" at bounding box center [298, 188] width 163 height 30
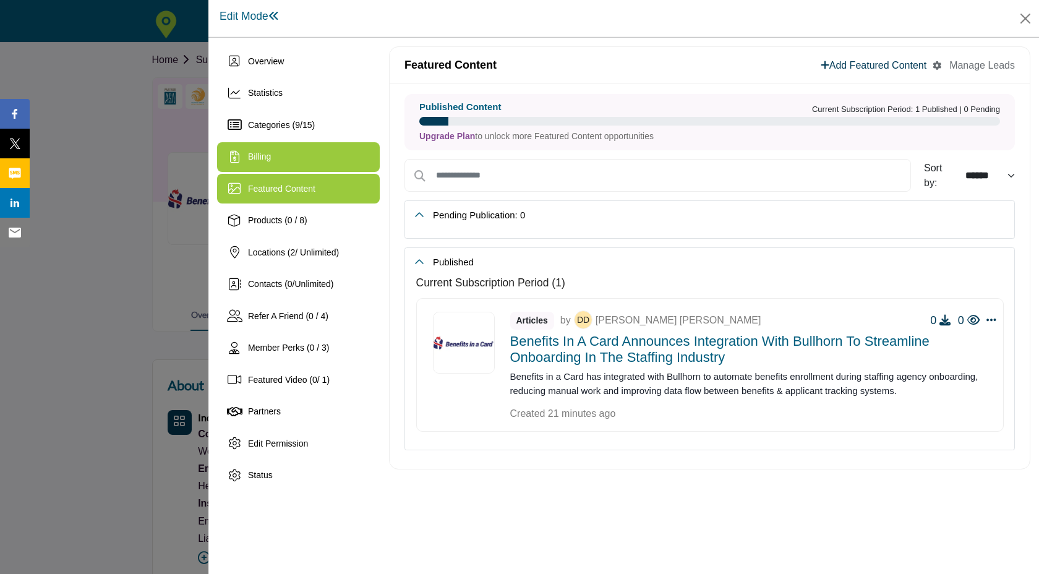
click at [294, 158] on div "Billing" at bounding box center [298, 157] width 163 height 30
